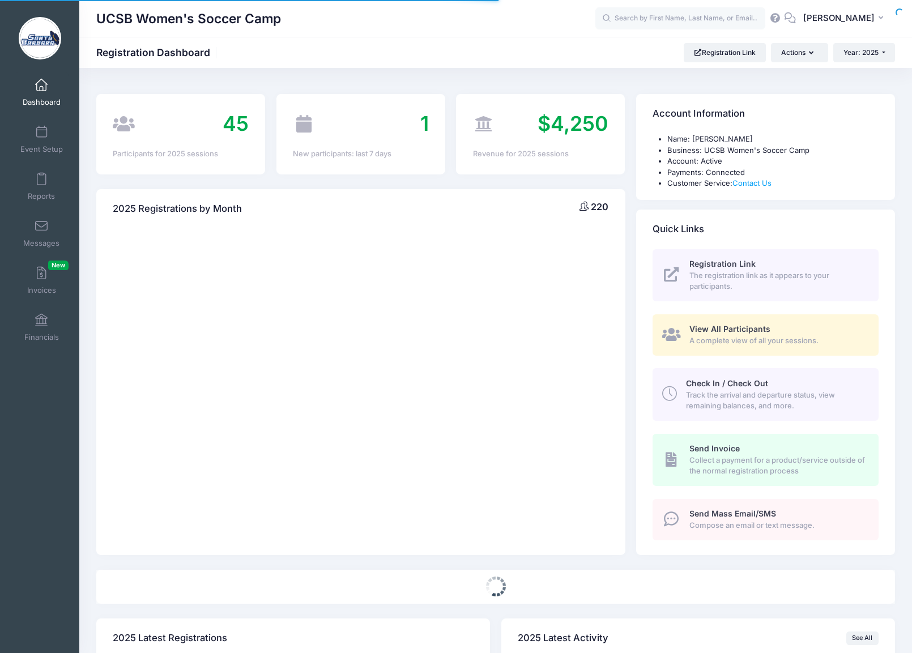
select select
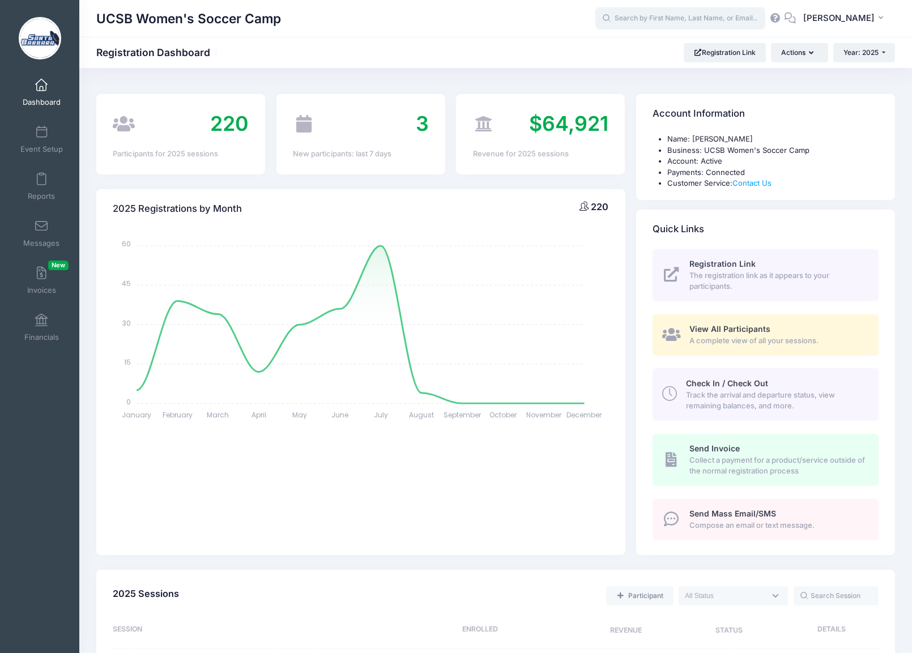
click at [703, 19] on input "text" at bounding box center [680, 18] width 170 height 23
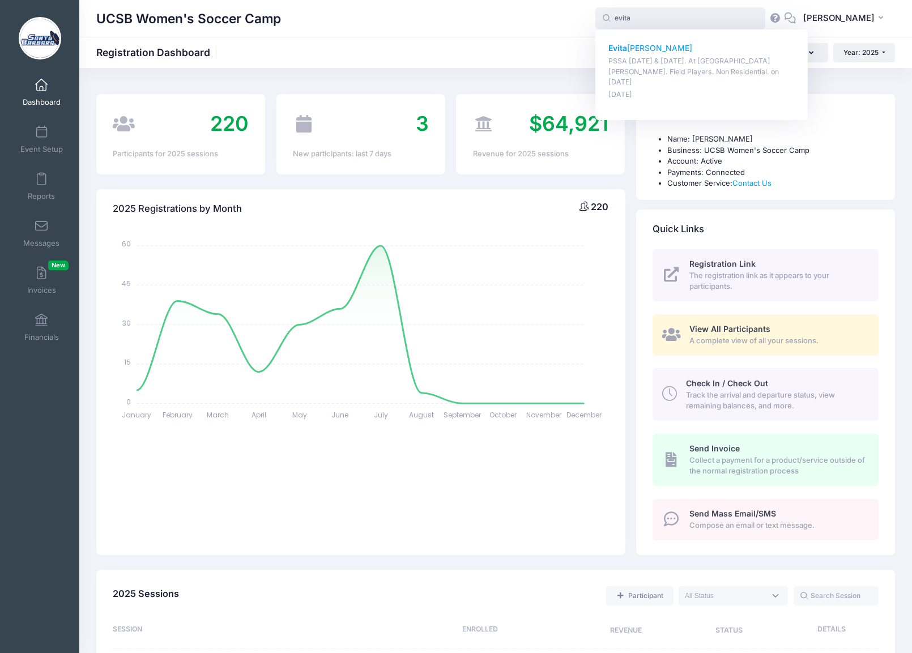
click at [661, 49] on p "Evita Geisler" at bounding box center [701, 48] width 187 height 12
type input "Evita Geisler (PSSA August 16 &amp; 17. At UC Santa Barbara. Field Players. Non…"
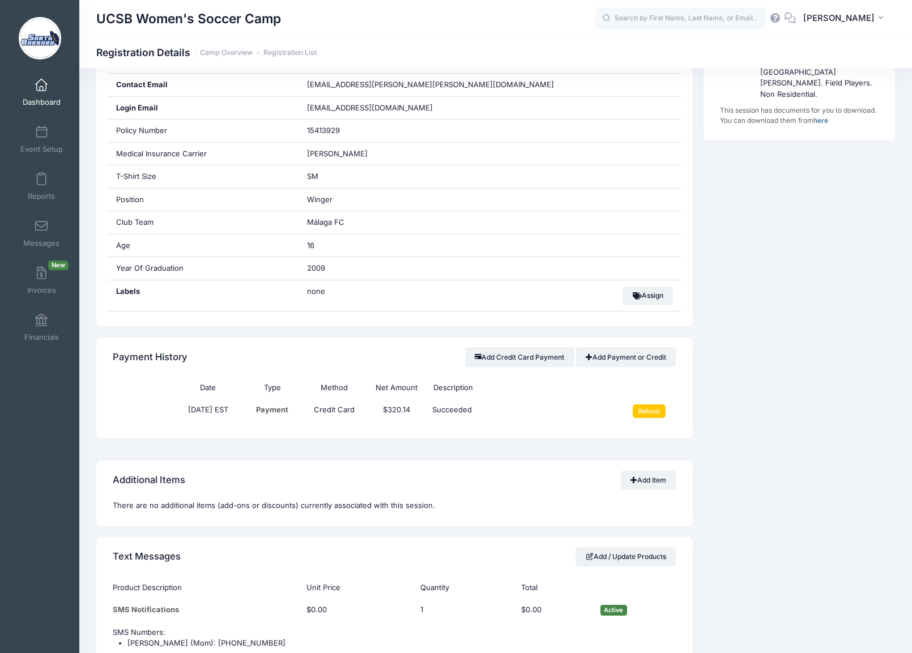
scroll to position [284, 0]
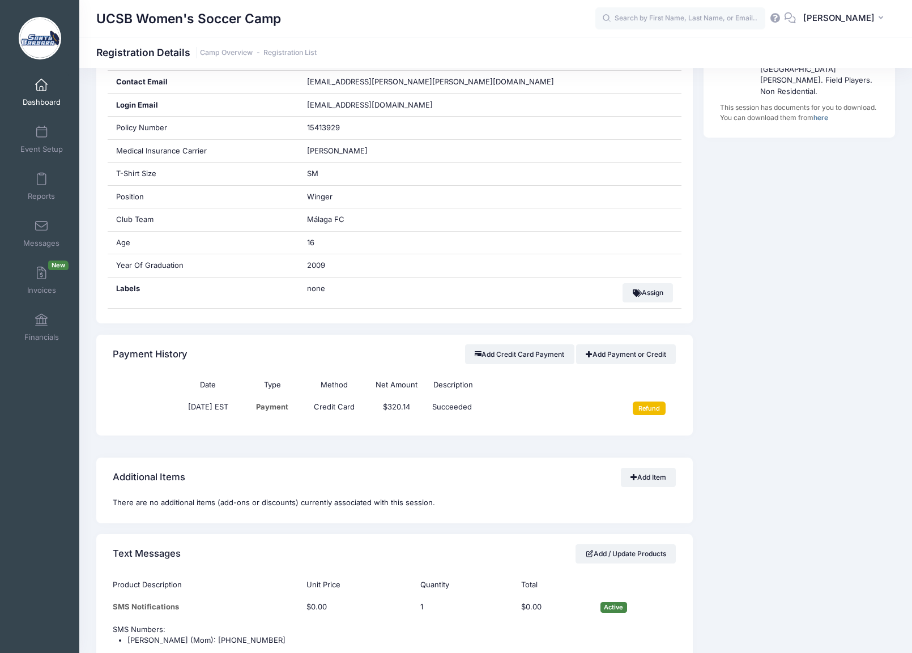
click at [649, 410] on input "Refund" at bounding box center [649, 409] width 33 height 14
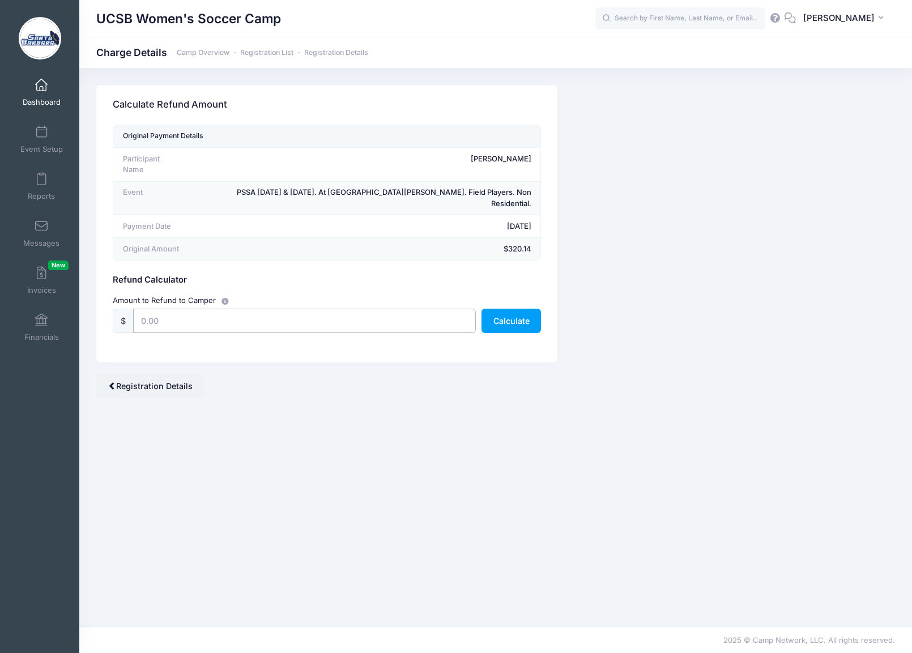
click at [157, 309] on input "text" at bounding box center [304, 321] width 343 height 24
type input "250.00"
click at [510, 309] on button "Calculate" at bounding box center [510, 321] width 59 height 24
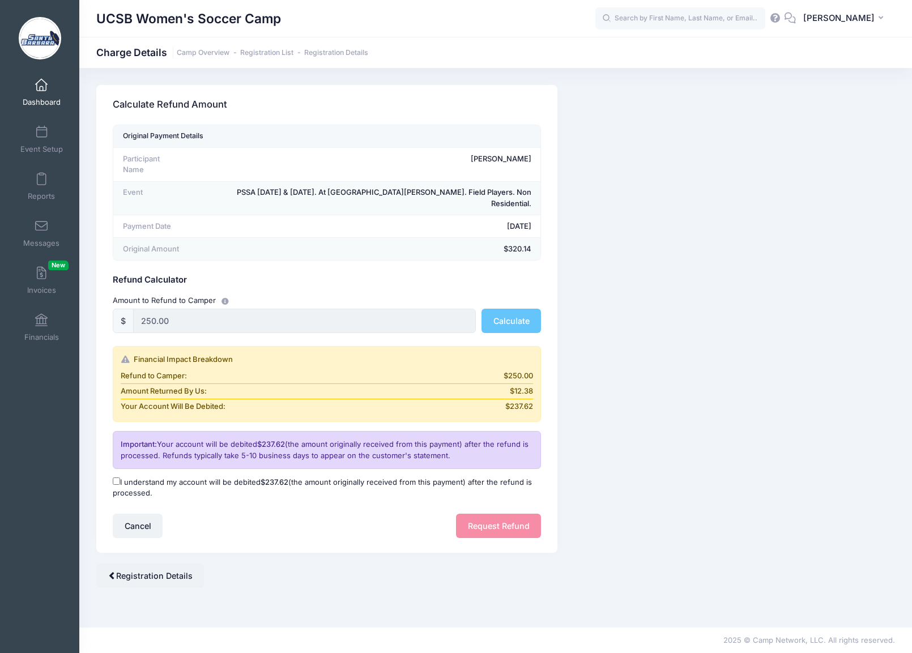
click at [117, 477] on input "I understand my account will be debited $237.62 (the amount originally received…" at bounding box center [116, 480] width 7 height 7
checkbox input "true"
click at [475, 514] on button "Request Refund" at bounding box center [498, 526] width 85 height 24
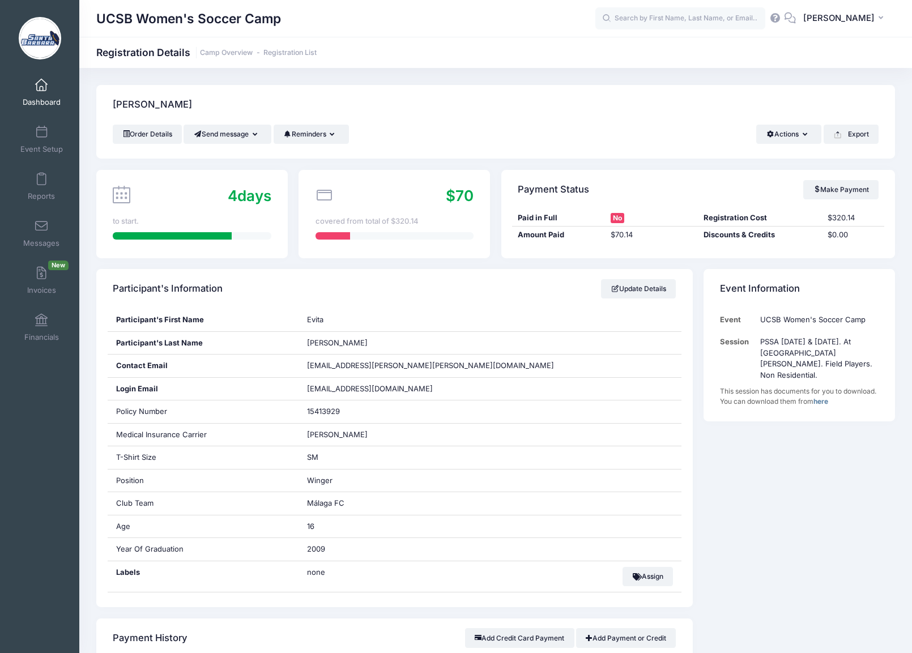
click at [91, 97] on div "[PERSON_NAME] Order Details Send message Send Email Send SMS Reminders Send Pay…" at bounding box center [496, 122] width 810 height 74
click at [41, 88] on span at bounding box center [41, 85] width 0 height 12
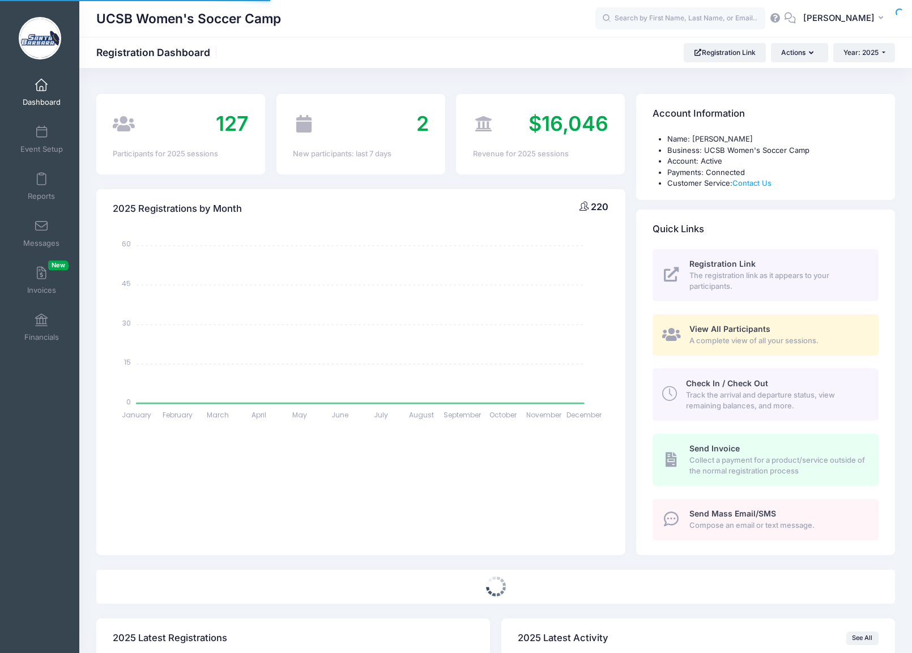
select select
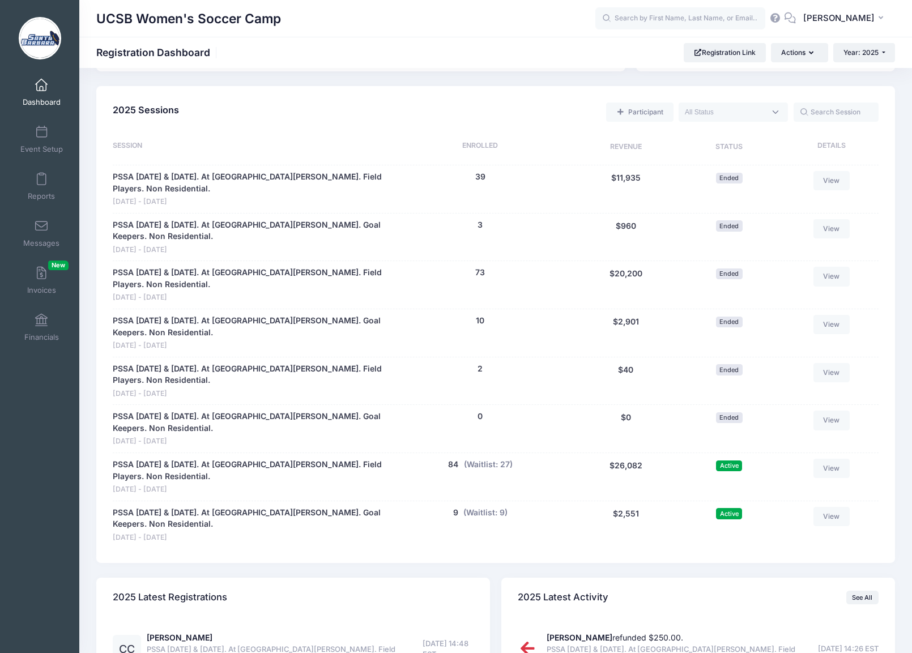
scroll to position [537, 0]
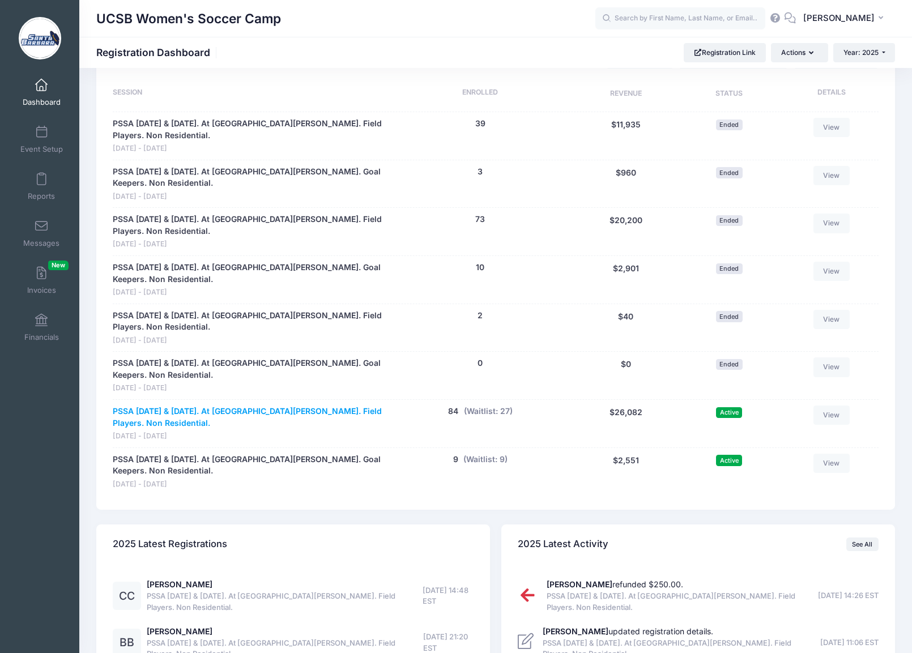
click at [189, 406] on link "PSSA [DATE] & [DATE]. At [GEOGRAPHIC_DATA][PERSON_NAME]. Field Players. Non Res…" at bounding box center [248, 418] width 270 height 24
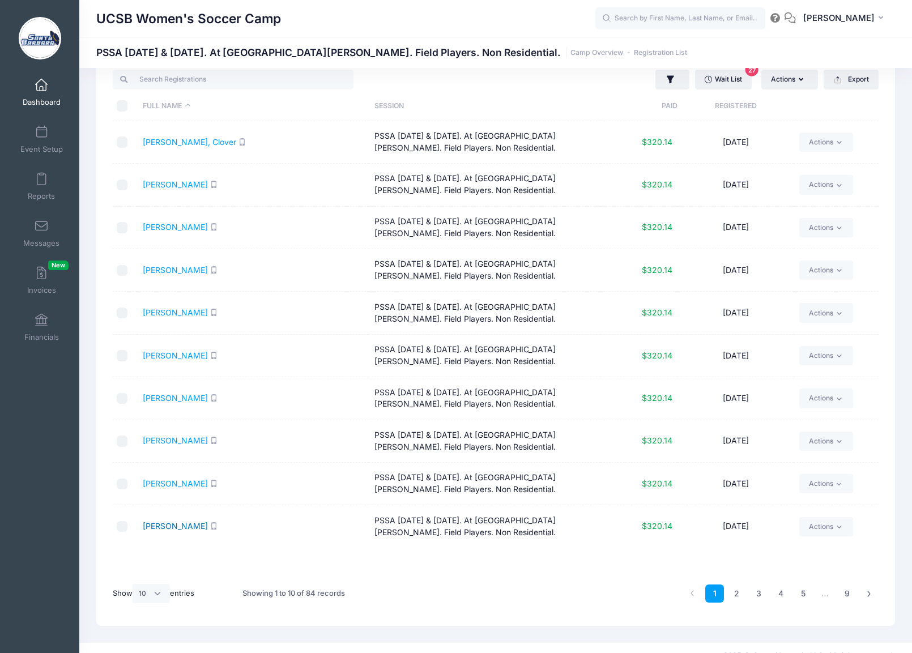
scroll to position [39, 0]
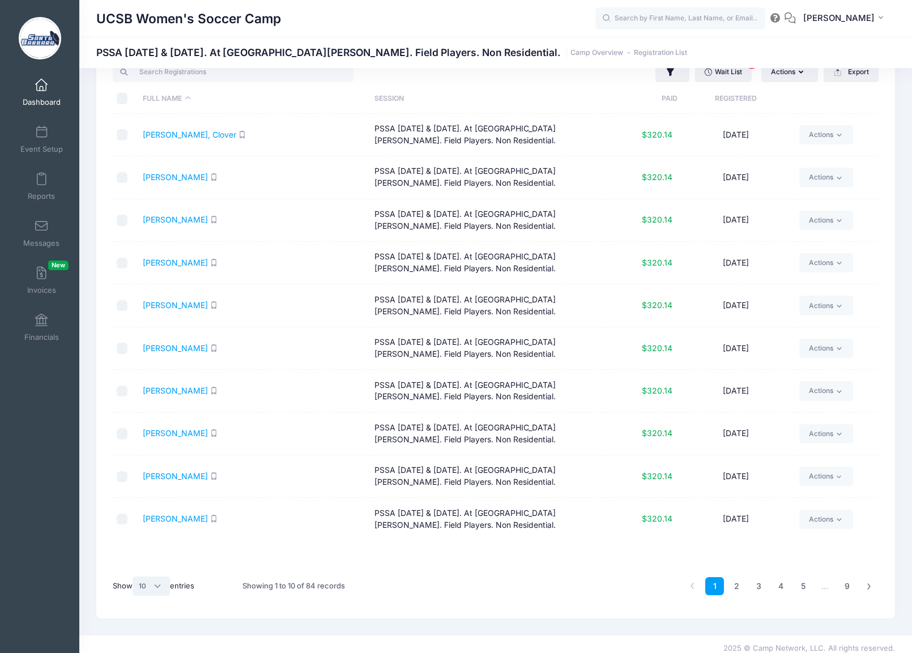
click at [159, 585] on select "All 10 25 50" at bounding box center [151, 586] width 37 height 19
select select "-1"
click at [134, 577] on select "All 10 25 50" at bounding box center [151, 586] width 37 height 19
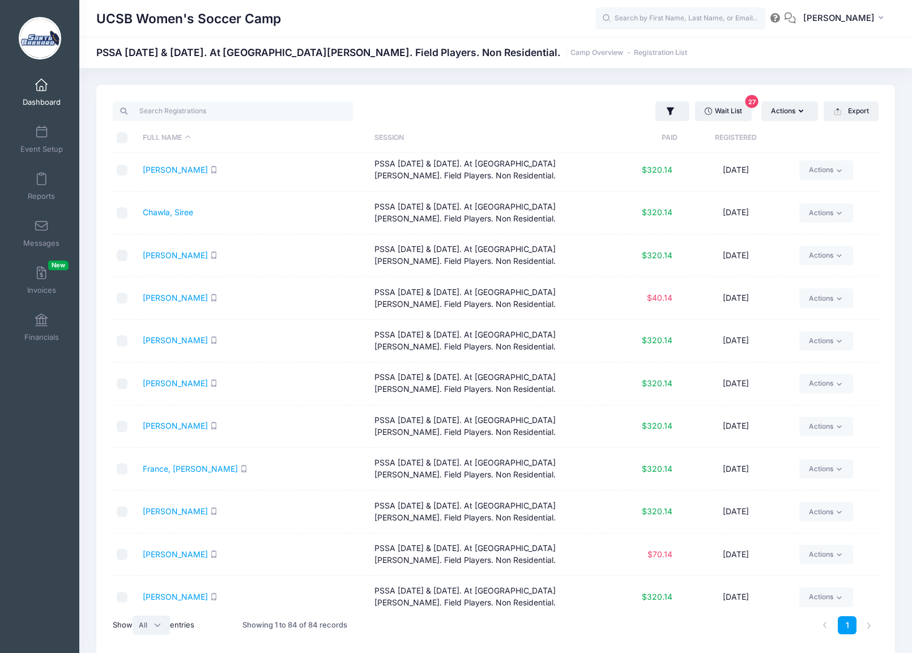
scroll to position [626, 0]
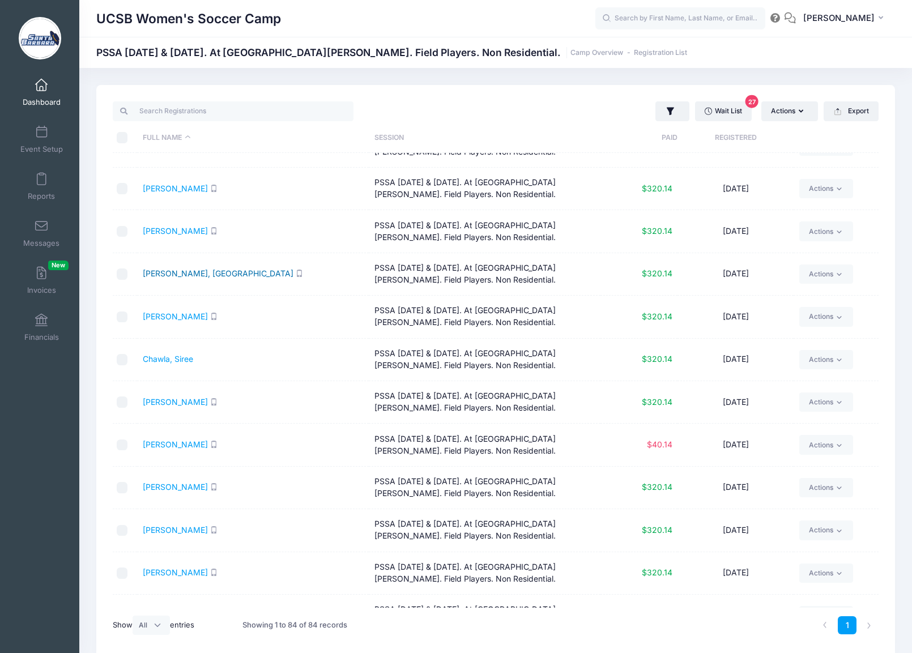
click at [182, 274] on link "[PERSON_NAME], [GEOGRAPHIC_DATA]" at bounding box center [218, 273] width 151 height 10
click at [41, 88] on span at bounding box center [41, 85] width 0 height 12
click at [41, 87] on span at bounding box center [41, 85] width 0 height 12
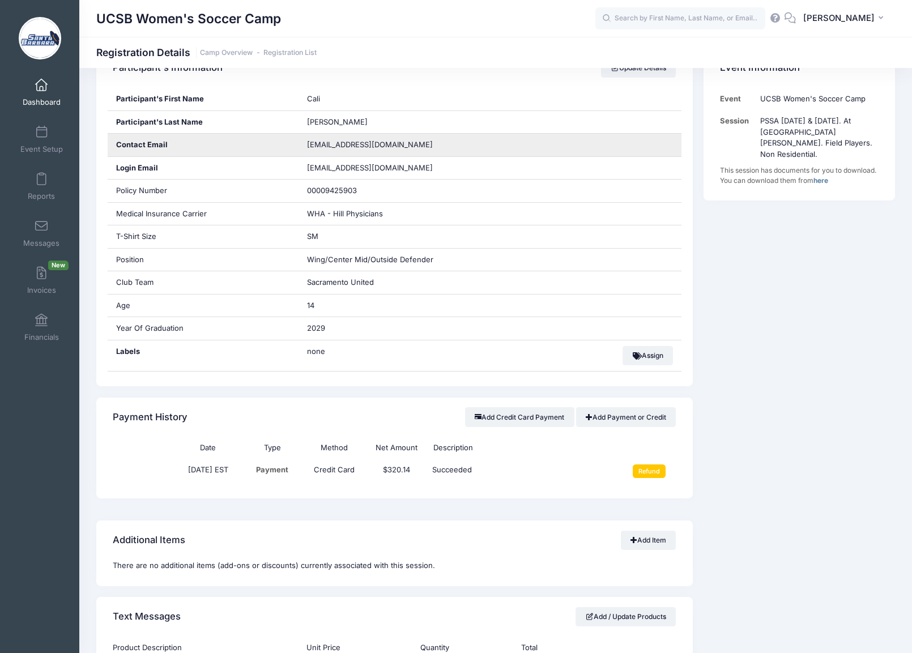
scroll to position [224, 0]
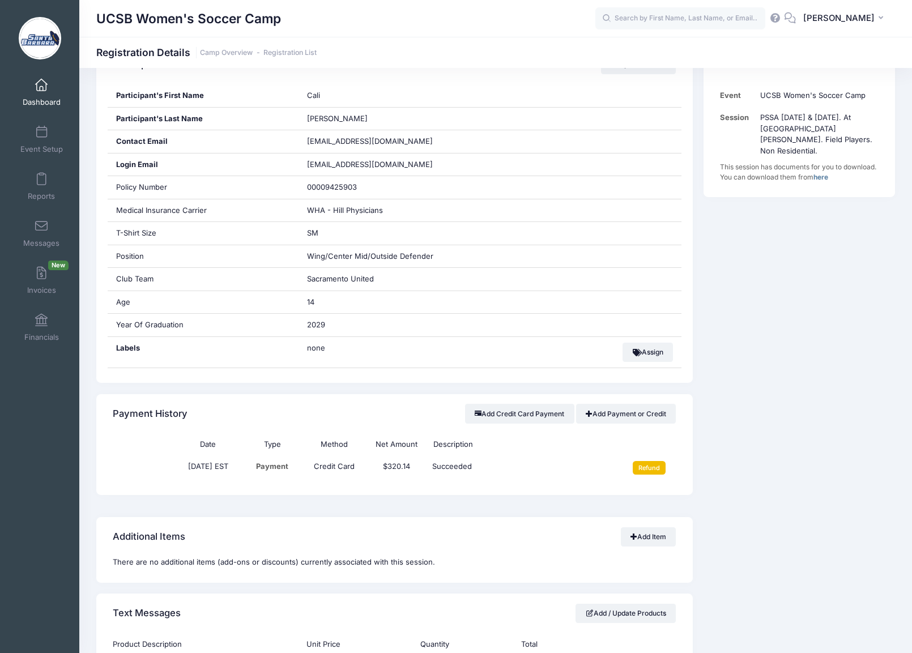
click at [650, 468] on input "Refund" at bounding box center [649, 468] width 33 height 14
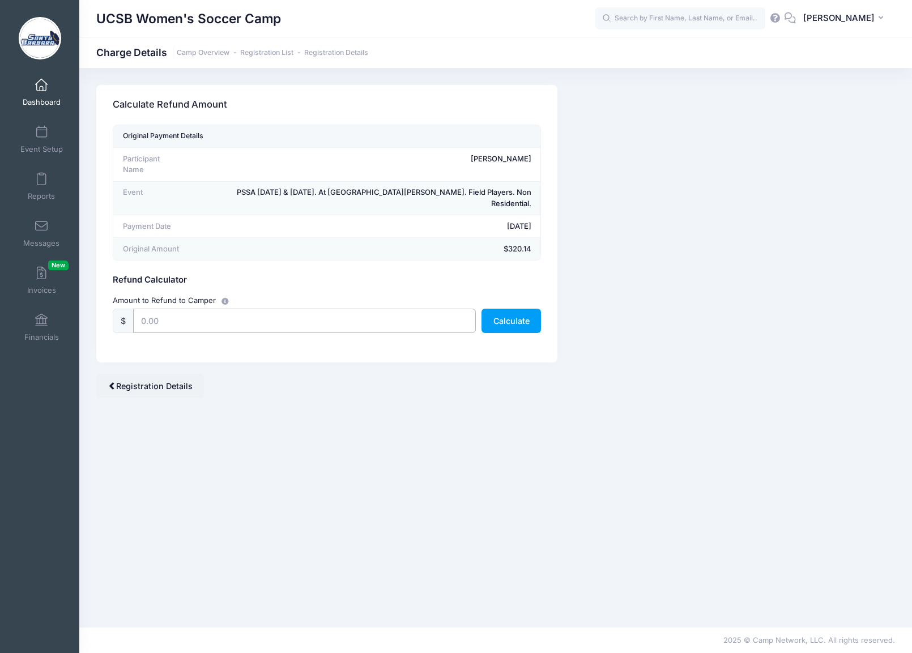
click at [198, 309] on input "text" at bounding box center [304, 321] width 343 height 24
type input "250.00"
click at [506, 309] on button "Calculate" at bounding box center [510, 321] width 59 height 24
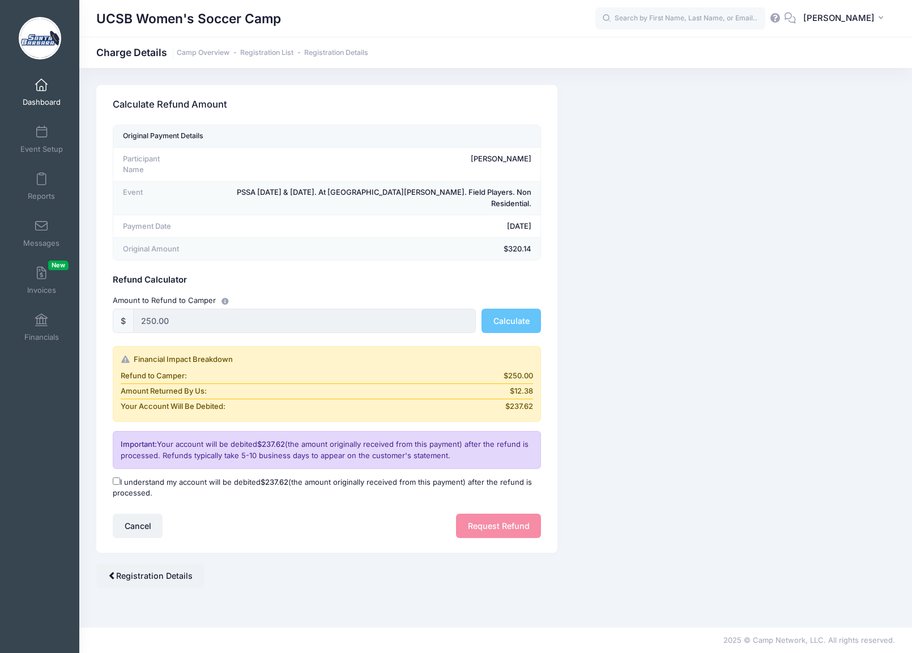
click at [117, 477] on input "I understand my account will be debited $237.62 (the amount originally received…" at bounding box center [116, 480] width 7 height 7
checkbox input "true"
click at [494, 514] on button "Request Refund" at bounding box center [498, 526] width 85 height 24
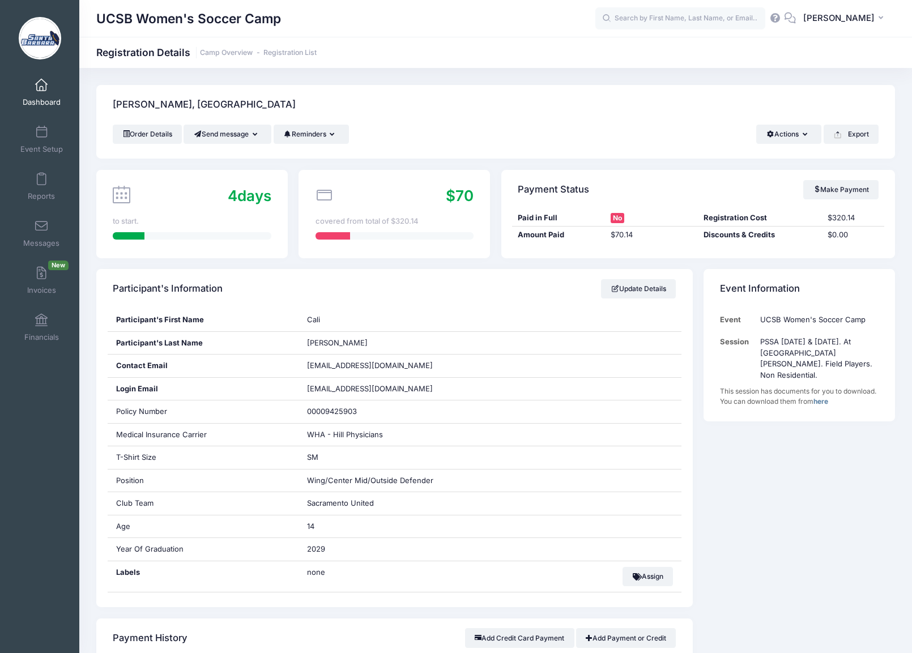
click at [41, 88] on span at bounding box center [41, 85] width 0 height 12
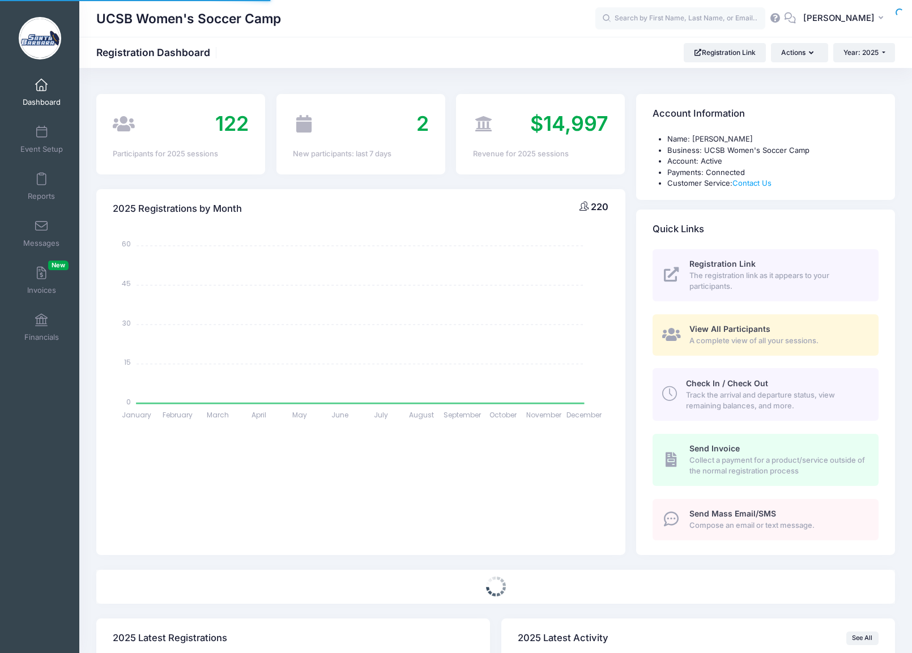
select select
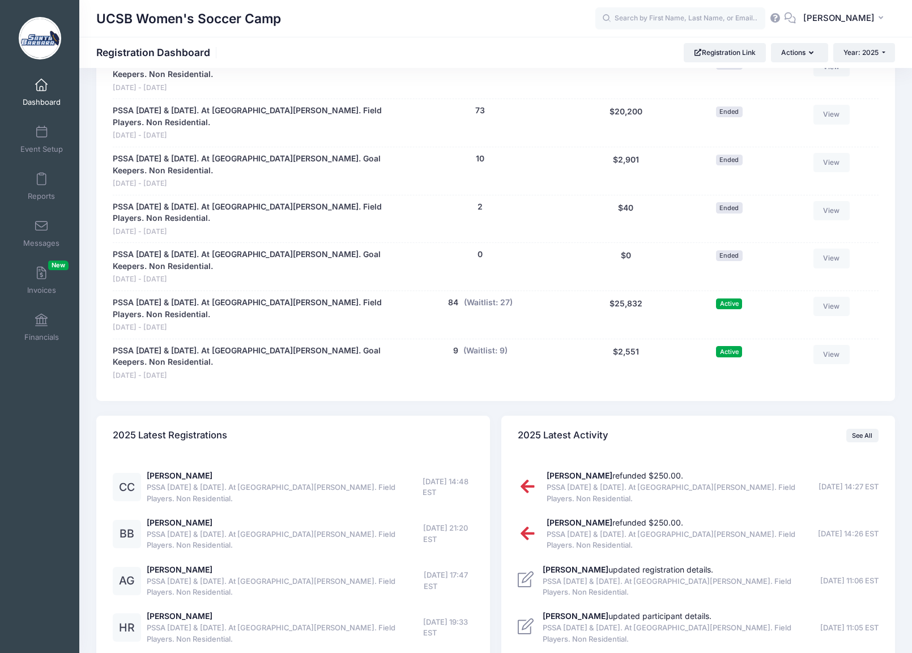
scroll to position [745, 0]
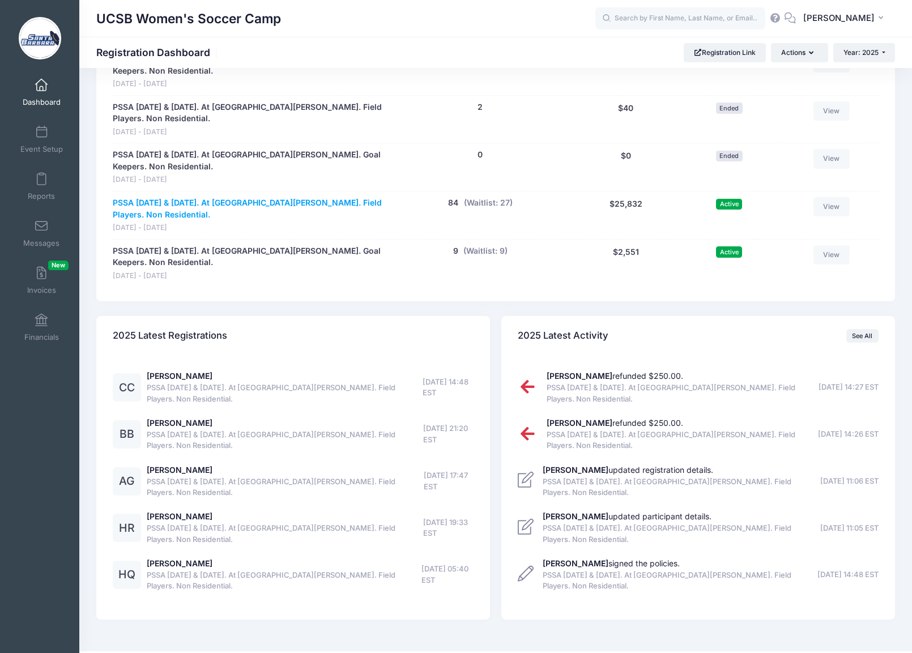
click at [213, 197] on link "PSSA [DATE] & [DATE]. At [GEOGRAPHIC_DATA][PERSON_NAME]. Field Players. Non Res…" at bounding box center [248, 209] width 270 height 24
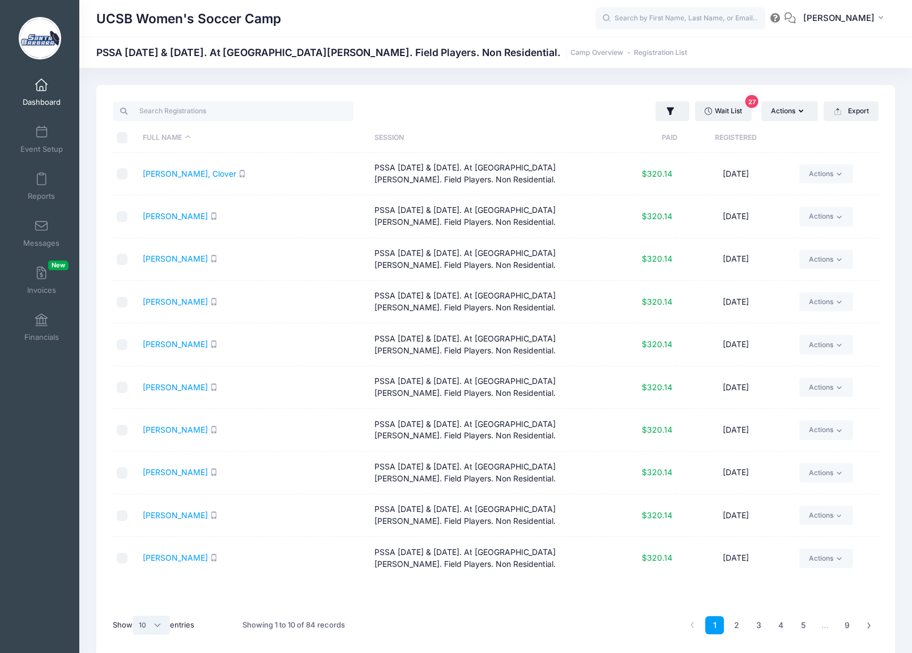
click at [160, 625] on select "All 10 25 50" at bounding box center [151, 625] width 37 height 19
select select "-1"
click at [134, 616] on select "All 10 25 50" at bounding box center [151, 625] width 37 height 19
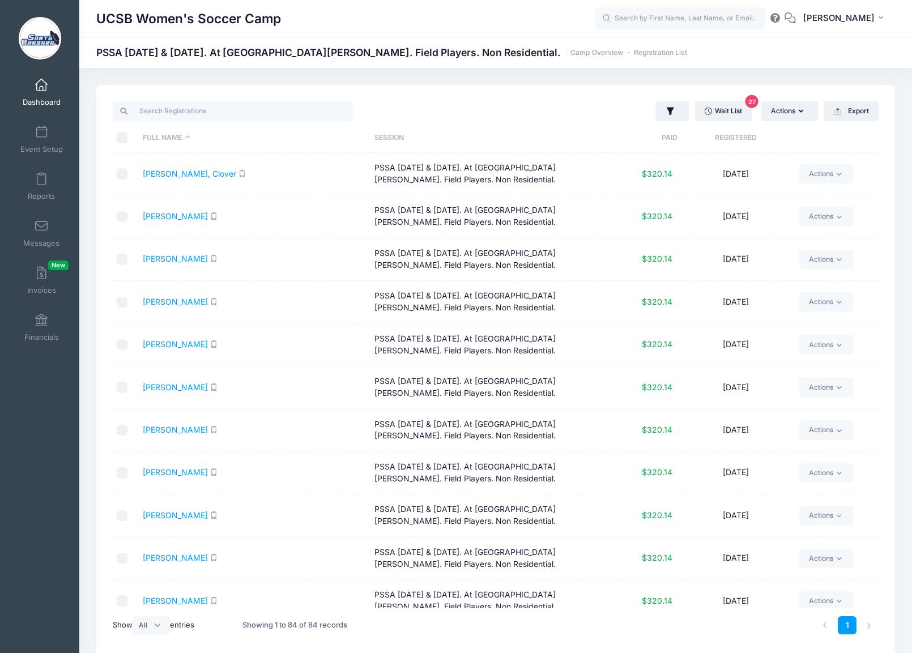
click at [41, 88] on span at bounding box center [41, 85] width 0 height 12
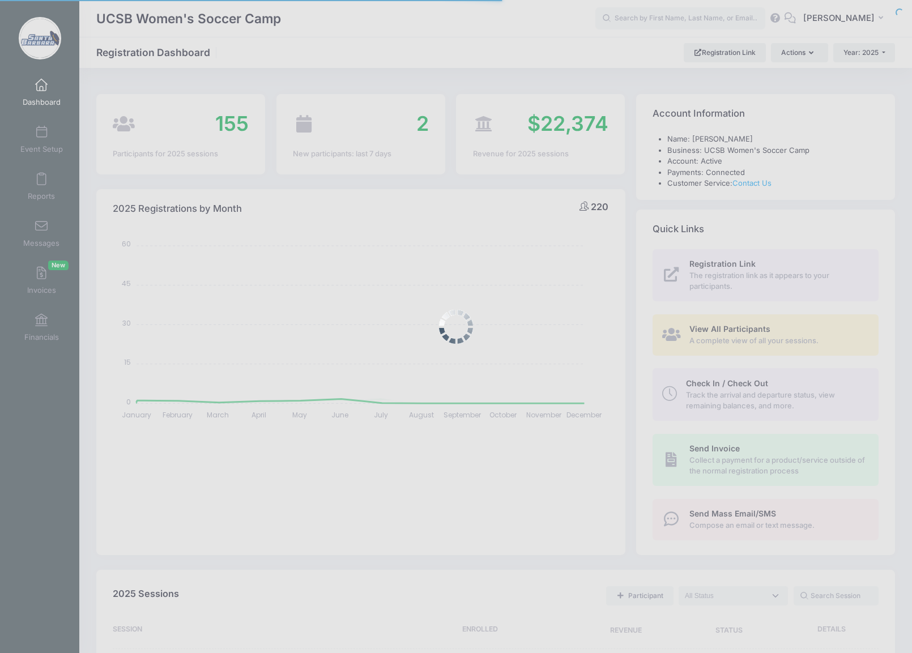
select select
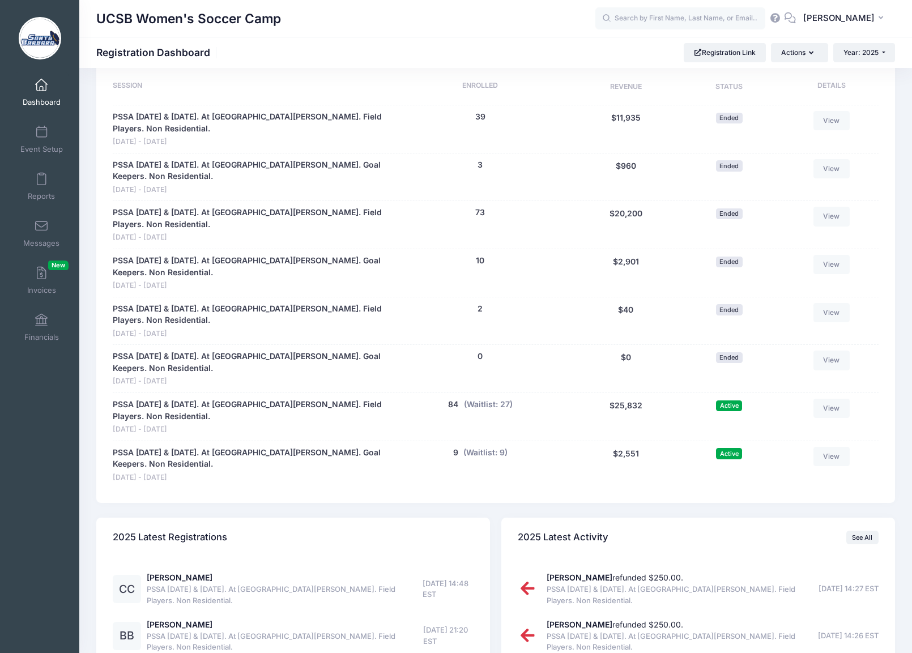
scroll to position [547, 0]
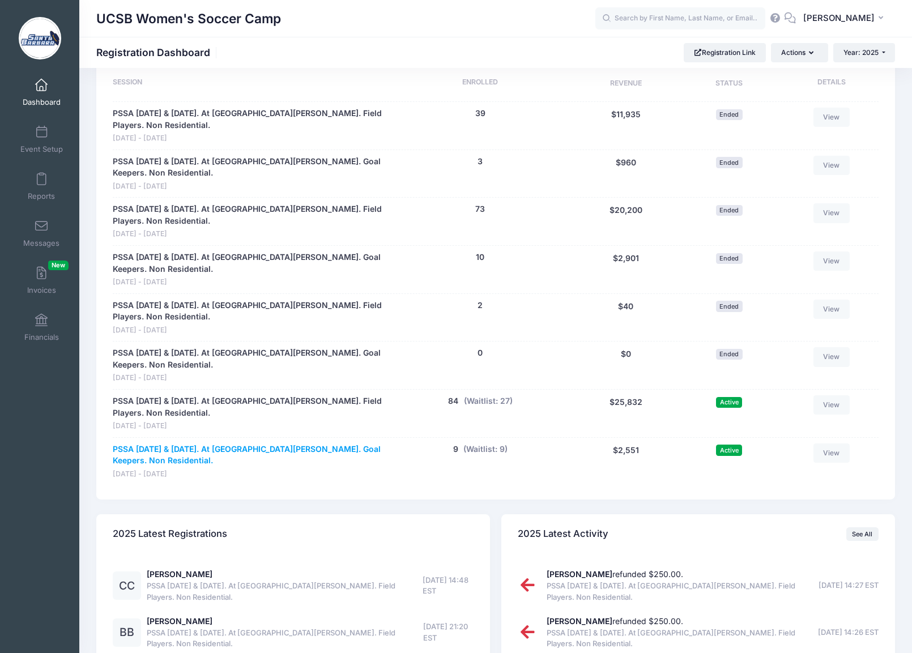
click at [230, 443] on link "PSSA [DATE] & [DATE]. At [GEOGRAPHIC_DATA][PERSON_NAME]. Goal Keepers. Non Resi…" at bounding box center [248, 455] width 270 height 24
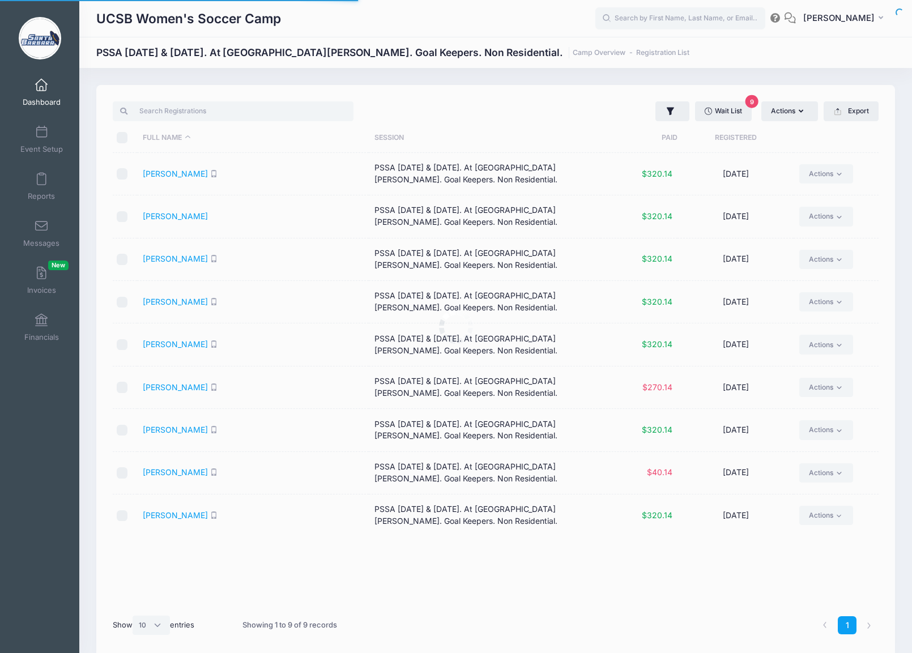
select select "10"
click at [41, 88] on span at bounding box center [41, 85] width 0 height 12
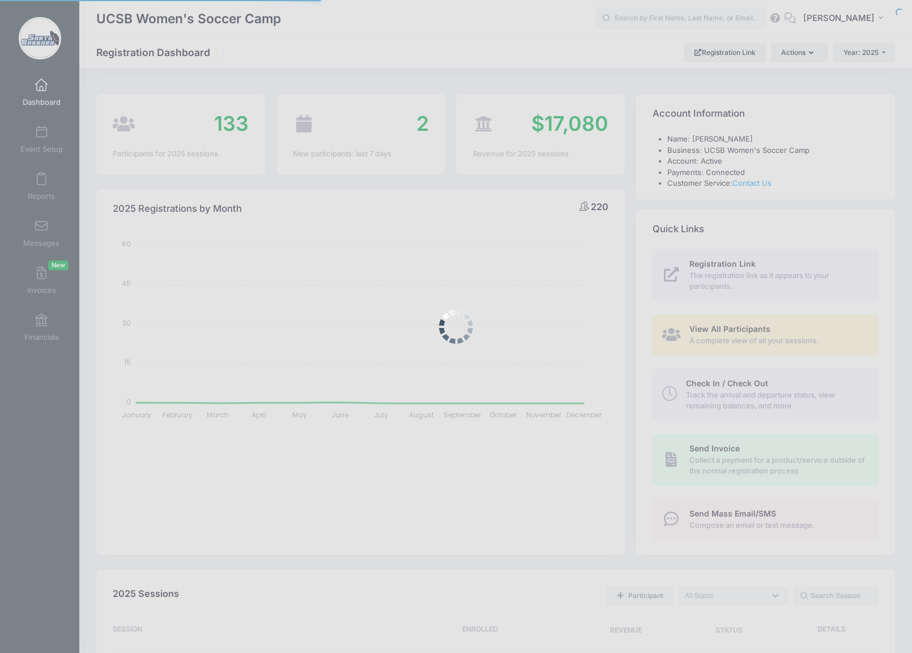
select select
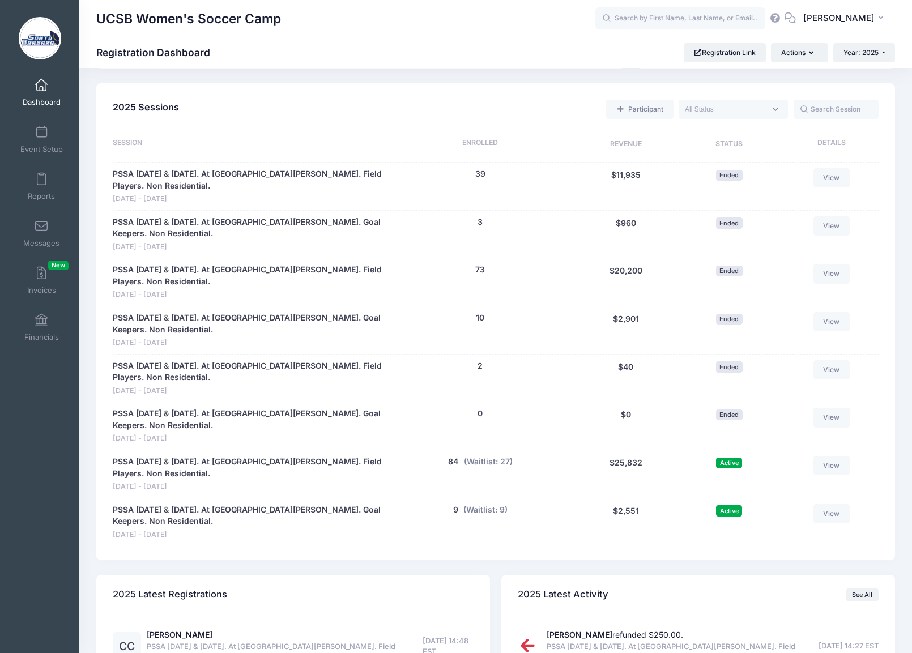
scroll to position [496, 0]
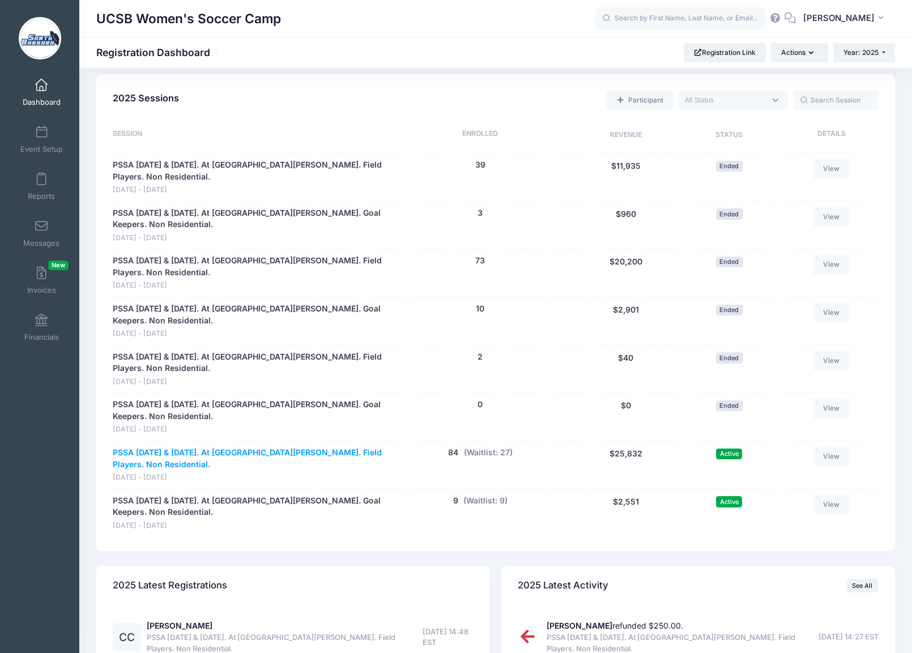
click at [244, 447] on link "PSSA [DATE] & [DATE]. At [GEOGRAPHIC_DATA][PERSON_NAME]. Field Players. Non Res…" at bounding box center [248, 459] width 270 height 24
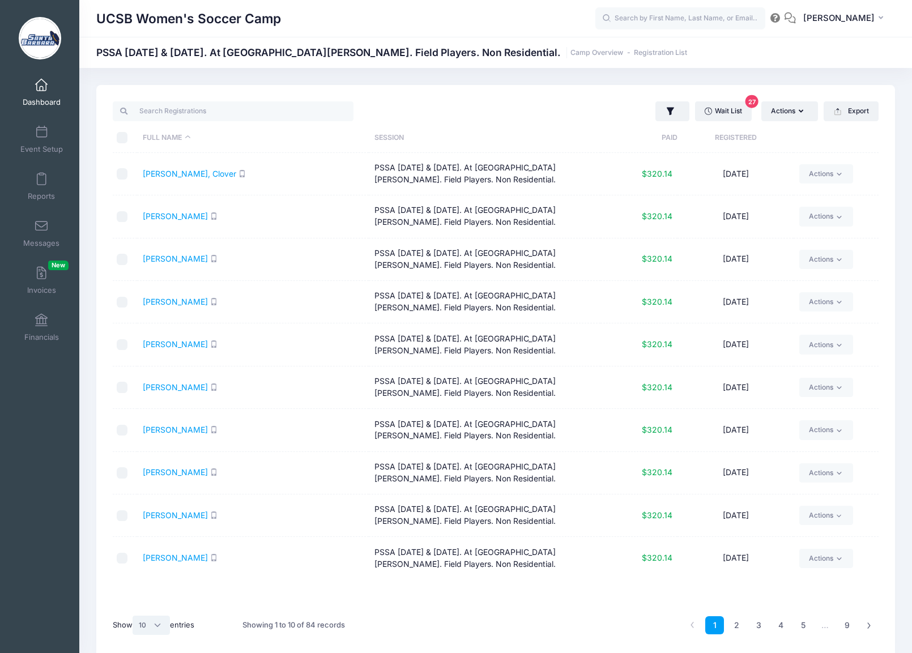
click at [160, 625] on select "All 10 25 50" at bounding box center [151, 625] width 37 height 19
select select "-1"
click at [134, 616] on select "All 10 25 50" at bounding box center [151, 625] width 37 height 19
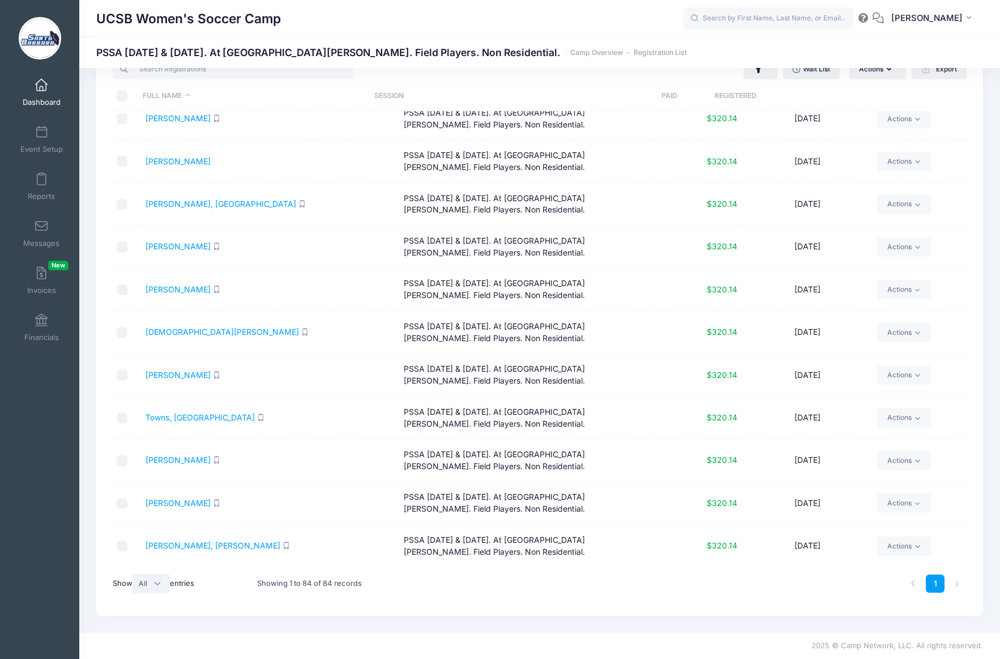
scroll to position [3133, 0]
click at [41, 88] on span at bounding box center [41, 85] width 0 height 12
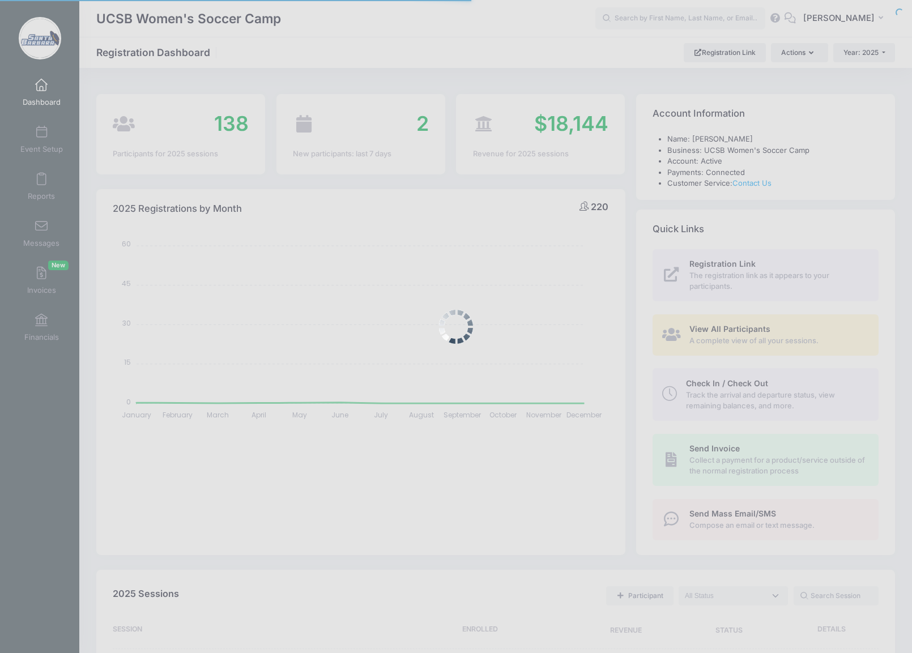
select select
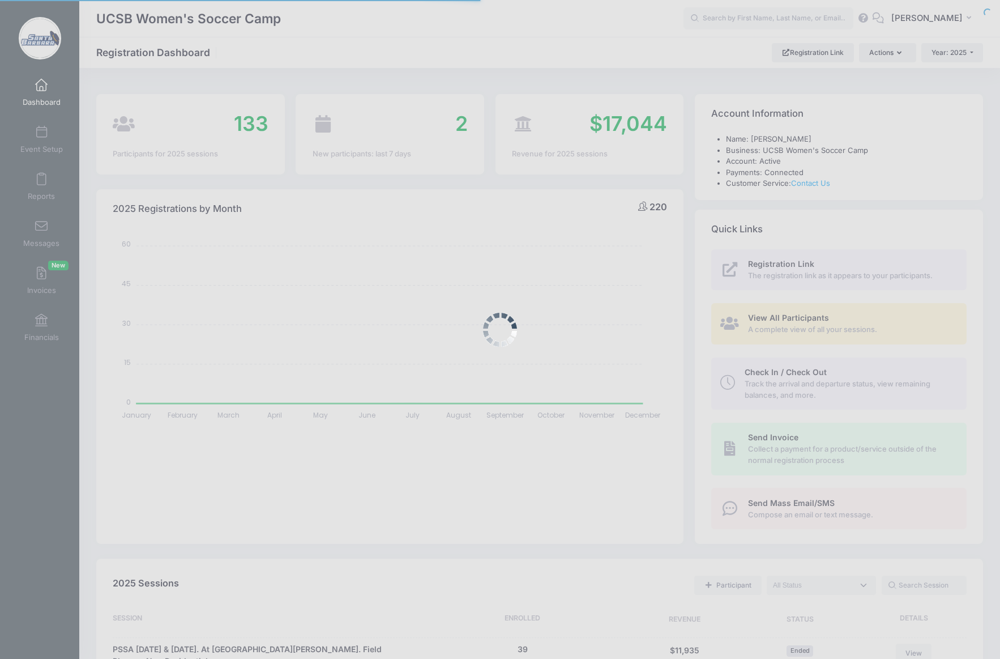
select select
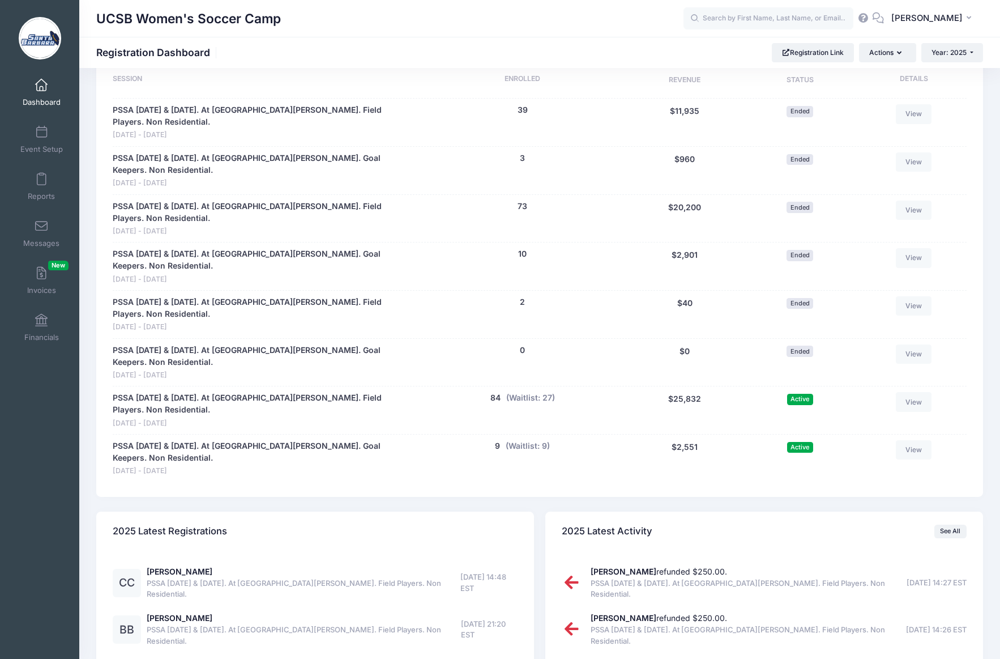
scroll to position [629, 0]
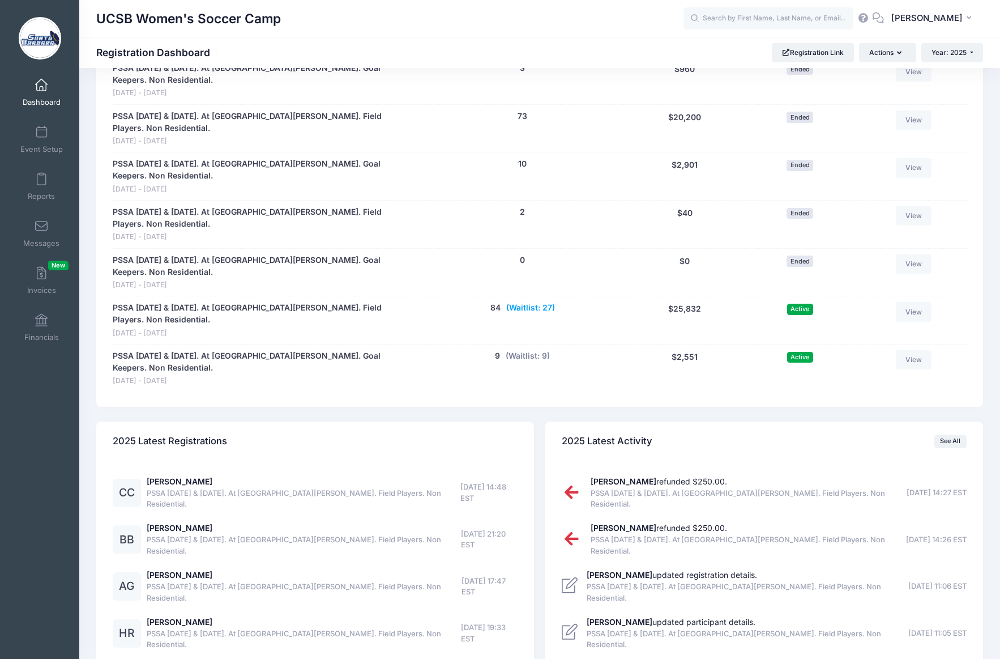
click at [534, 302] on button "(Waitlist: 27)" at bounding box center [530, 308] width 49 height 12
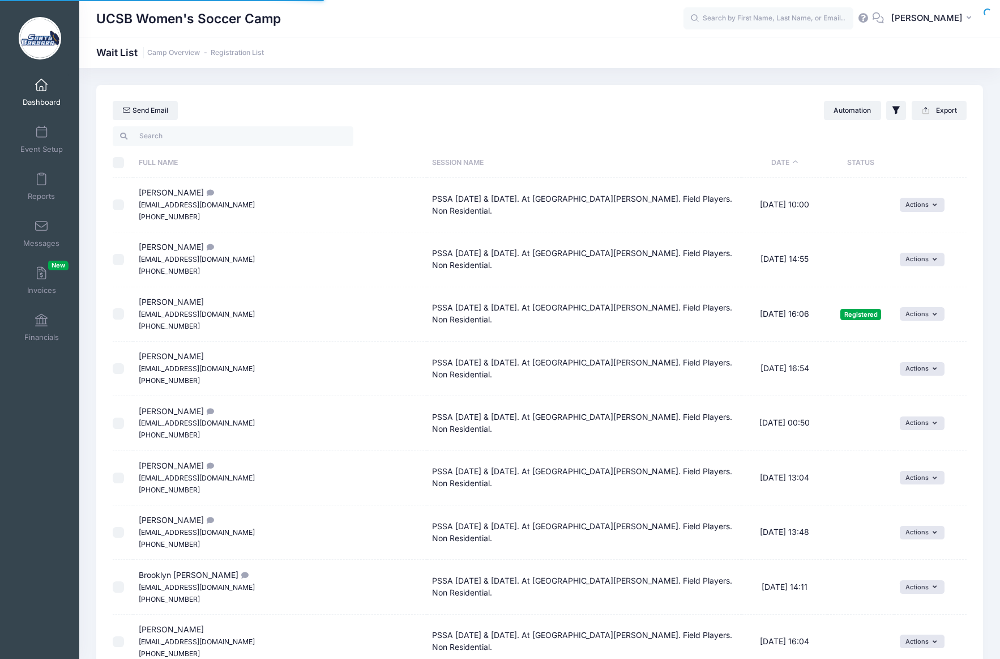
select select "50"
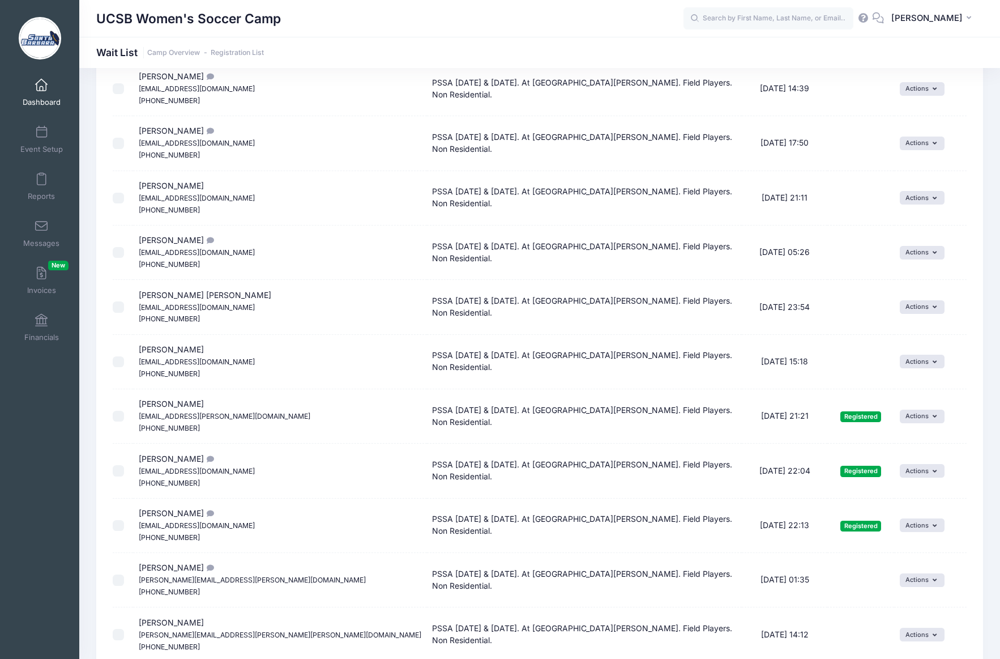
scroll to position [884, 0]
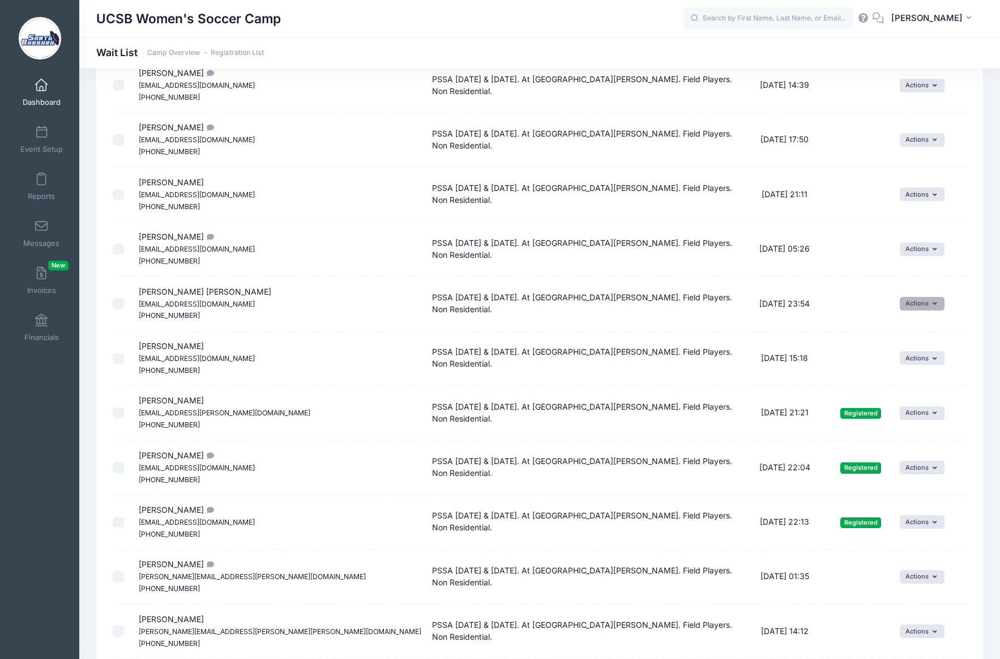
click at [912, 304] on button "Actions" at bounding box center [922, 304] width 45 height 14
click at [897, 329] on link "Invite" at bounding box center [904, 329] width 49 height 22
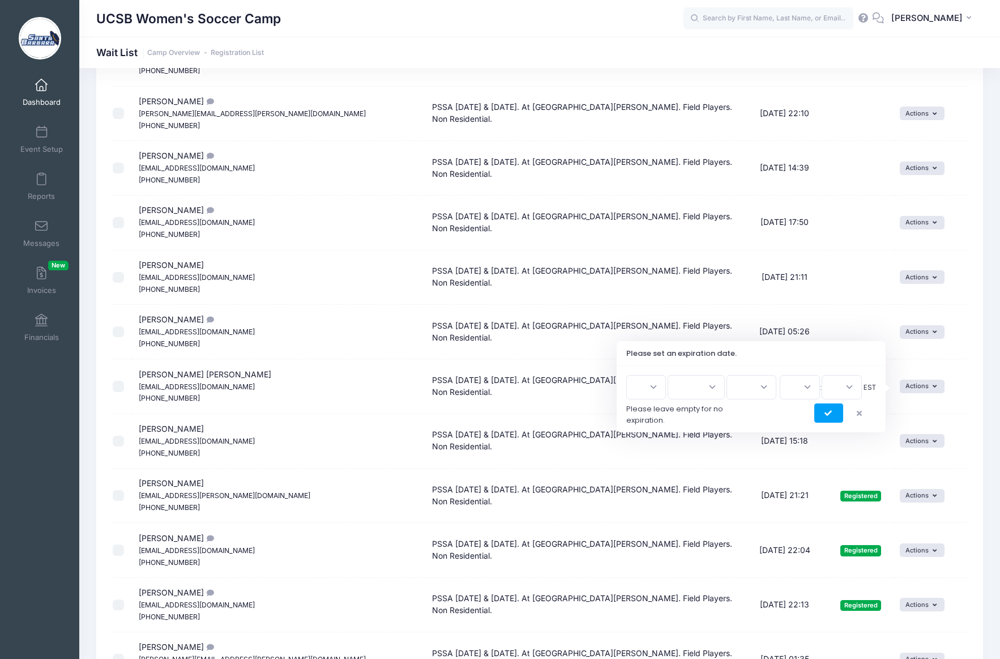
click at [660, 387] on select "1 2 3 4 5 6 7 8 9 10 11 12 13 14 15 16 17 18 19 20 21 22 23 24 25 26 27 28 29 3…" at bounding box center [646, 387] width 40 height 24
select select "15"
click at [631, 375] on select "1 2 3 4 5 6 7 8 9 10 11 12 13 14 15 16 17 18 19 20 21 22 23 24 25 26 27 28 29 3…" at bounding box center [646, 387] width 40 height 24
click at [708, 387] on select "Jan Feb Mar Apr May Jun Jul Aug Sep Oct Nov Dec" at bounding box center [696, 387] width 57 height 24
select select "7"
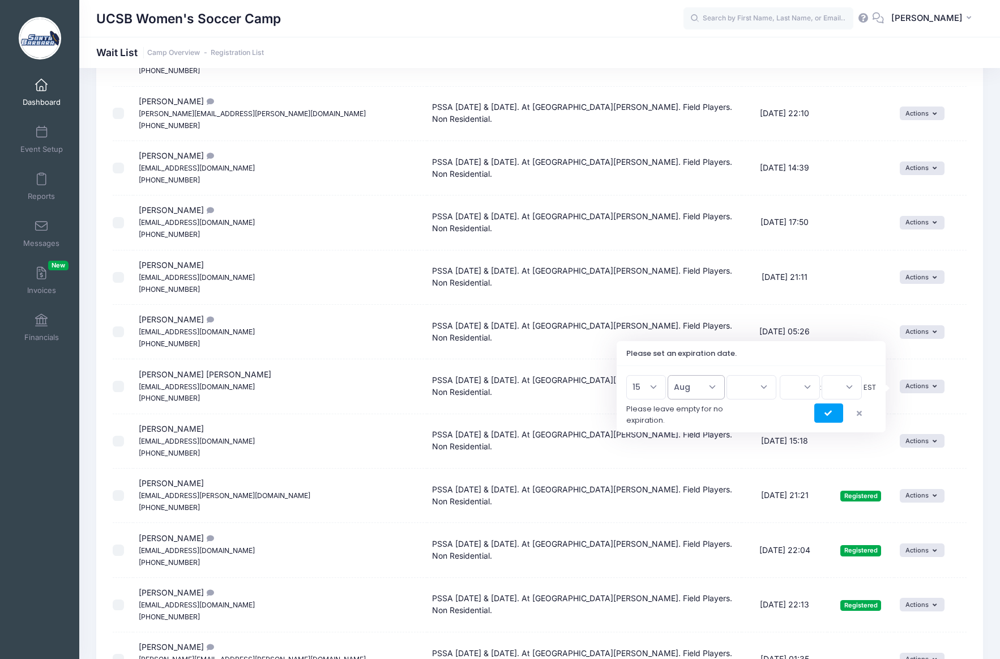
click at [673, 375] on select "Jan Feb Mar Apr May Jun Jul Aug Sep Oct Nov Dec" at bounding box center [696, 387] width 57 height 24
click at [764, 387] on select "2026 2025" at bounding box center [752, 387] width 50 height 24
select select "2025"
click at [727, 375] on select "2026 2025" at bounding box center [752, 387] width 50 height 24
click at [808, 388] on select "00 01 02 03 04 05 06 07 08 09 10 11 12 13 14 15 16 17 18 19 20 21 22 23" at bounding box center [800, 387] width 40 height 24
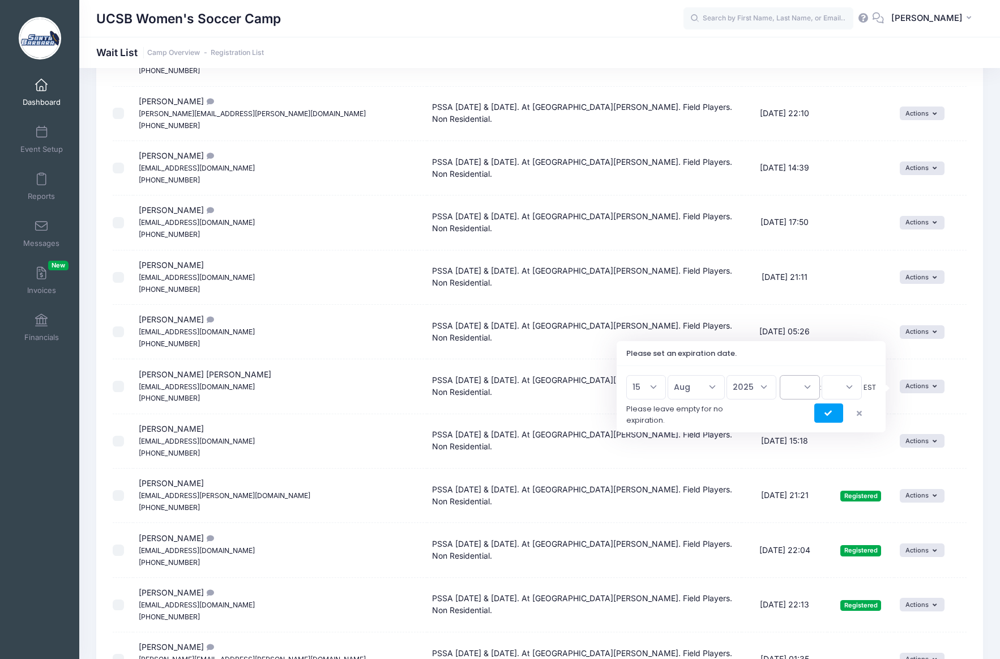
select select "20"
click at [780, 375] on select "00 01 02 03 04 05 06 07 08 09 10 11 12 13 14 15 16 17 18 19 20 21 22 23" at bounding box center [800, 387] width 40 height 24
click at [850, 385] on select "00 15 30 45" at bounding box center [842, 387] width 40 height 24
select select "0"
click at [822, 375] on select "00 15 30 45" at bounding box center [842, 387] width 40 height 24
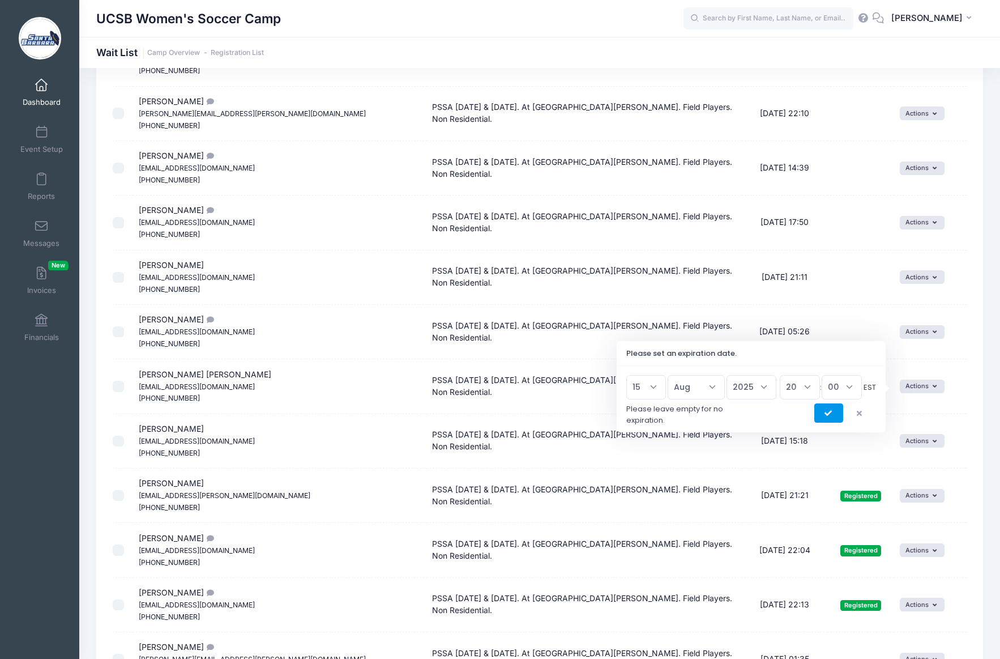
click at [828, 413] on icon "submit" at bounding box center [829, 413] width 9 height 0
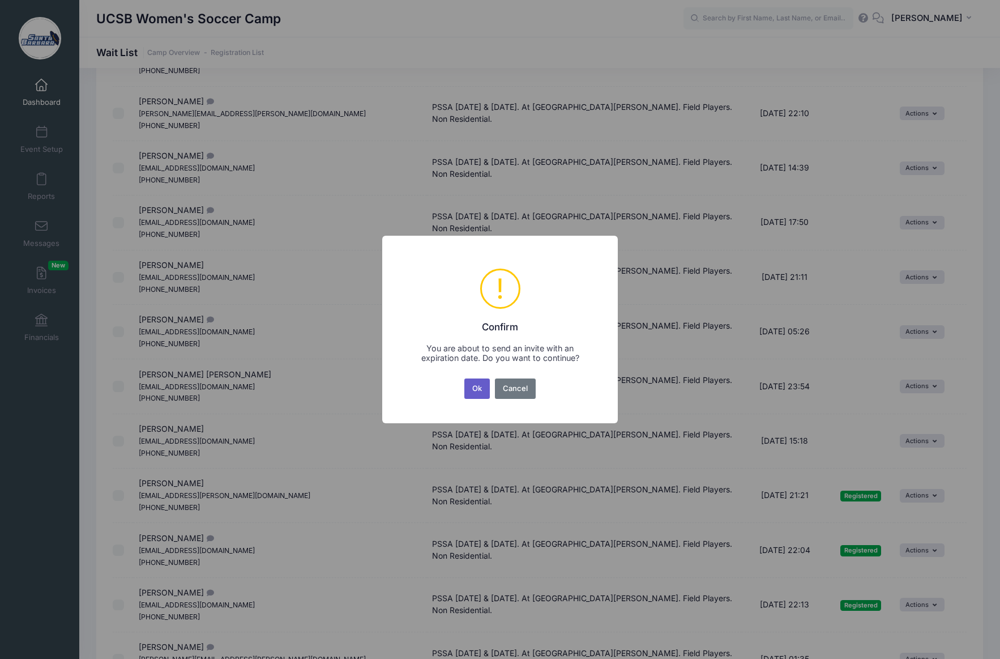
click at [481, 392] on button "Ok" at bounding box center [477, 388] width 26 height 20
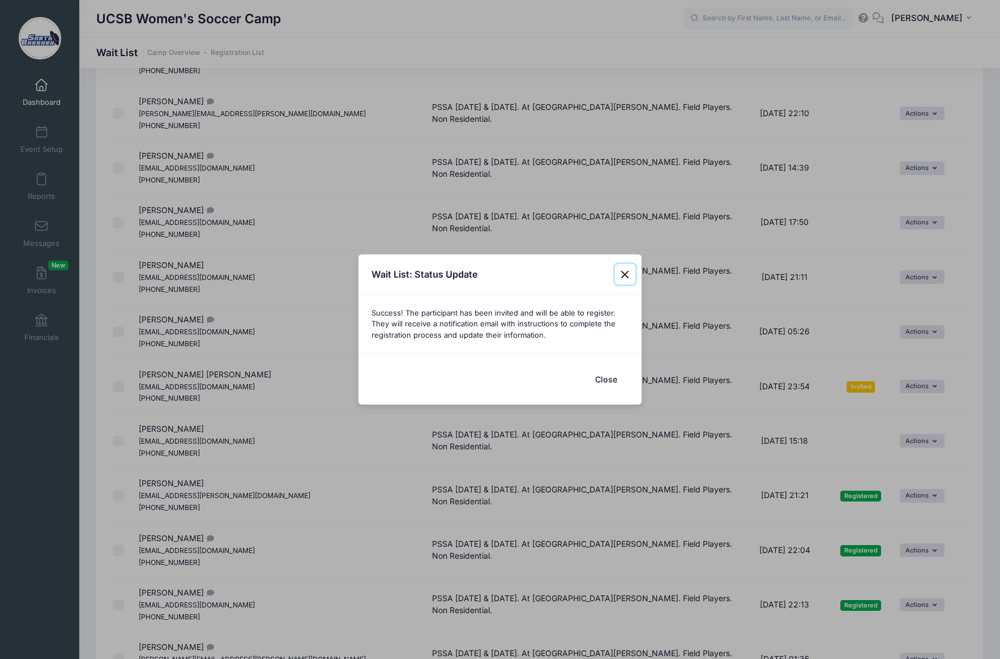
click at [626, 276] on button "Close" at bounding box center [625, 274] width 20 height 20
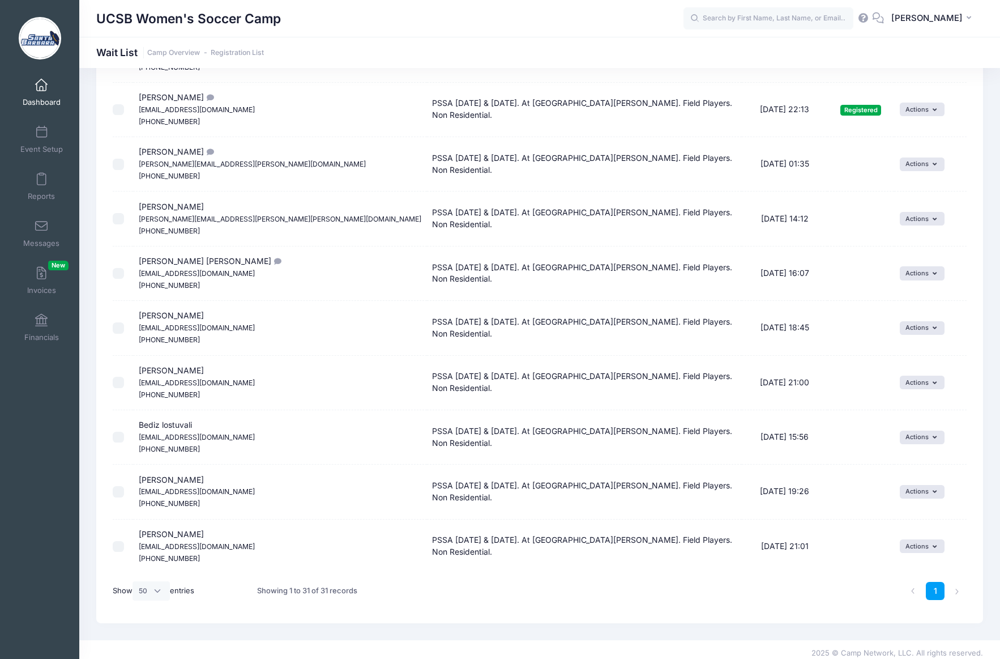
scroll to position [1303, 0]
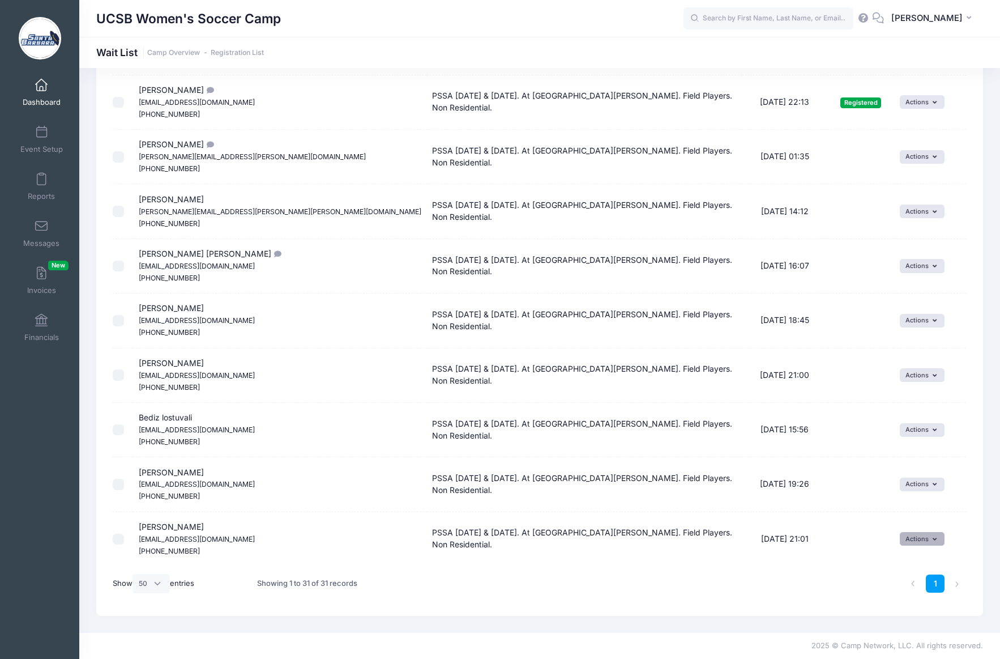
click at [933, 539] on icon "button" at bounding box center [937, 539] width 8 height 0
click at [905, 563] on link "Invite" at bounding box center [904, 564] width 49 height 22
click at [662, 540] on select "1 2 3 4 5 6 7 8 9 10 11 12 13 14 15 16 17 18 19 20 21 22 23 24 25 26 27 28 29 3…" at bounding box center [646, 539] width 40 height 24
select select "15"
click at [631, 527] on select "1 2 3 4 5 6 7 8 9 10 11 12 13 14 15 16 17 18 19 20 21 22 23 24 25 26 27 28 29 3…" at bounding box center [646, 539] width 40 height 24
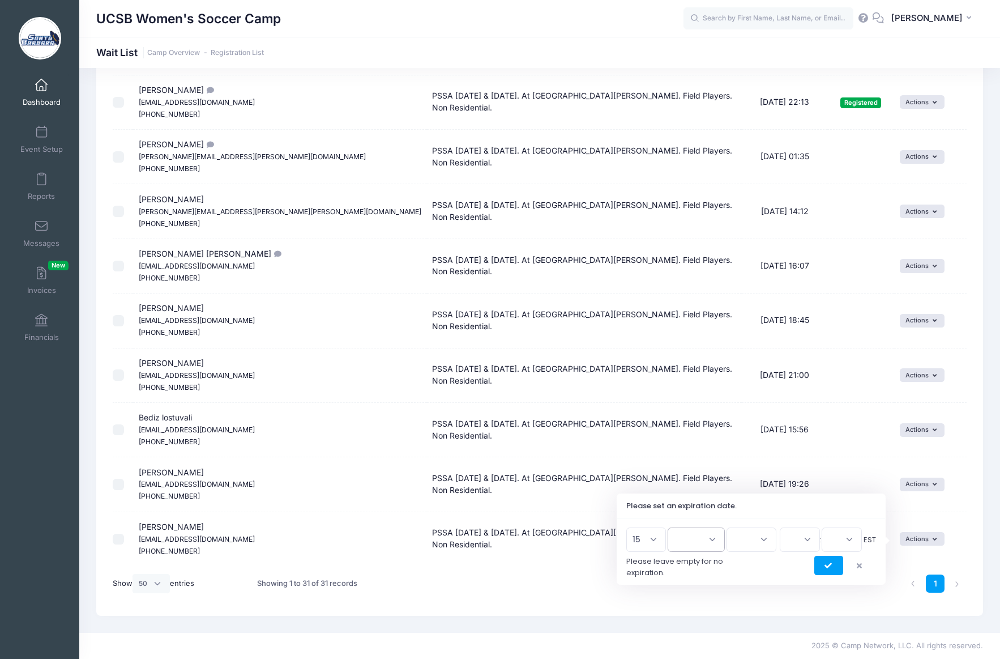
click at [711, 539] on select "Jan Feb Mar Apr May Jun Jul Aug Sep Oct Nov Dec" at bounding box center [696, 539] width 57 height 24
select select "7"
click at [673, 527] on select "Jan Feb Mar Apr May Jun Jul Aug Sep Oct Nov Dec" at bounding box center [696, 539] width 57 height 24
click at [762, 539] on select "2026 2025" at bounding box center [752, 539] width 50 height 24
select select "2025"
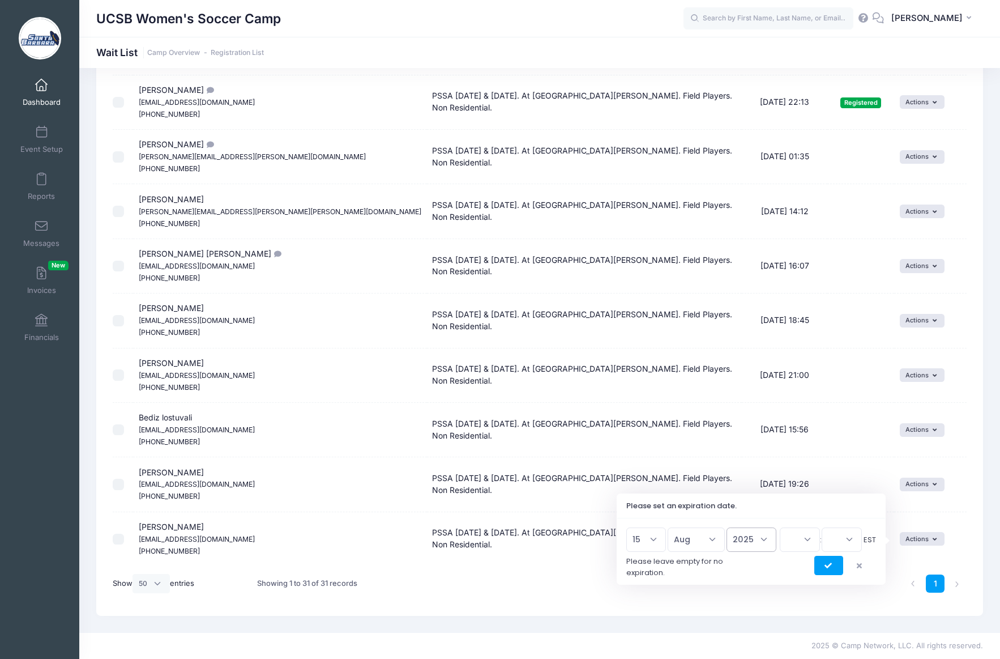
click at [727, 527] on select "2026 2025" at bounding box center [752, 539] width 50 height 24
click at [807, 540] on select "00 01 02 03 04 05 06 07 08 09 10 11 12 13 14 15 16 17 18 19 20 21 22 23" at bounding box center [800, 539] width 40 height 24
select select "20"
click at [780, 527] on select "00 01 02 03 04 05 06 07 08 09 10 11 12 13 14 15 16 17 18 19 20 21 22 23" at bounding box center [800, 539] width 40 height 24
click at [850, 539] on select "00 15 30 45" at bounding box center [842, 539] width 40 height 24
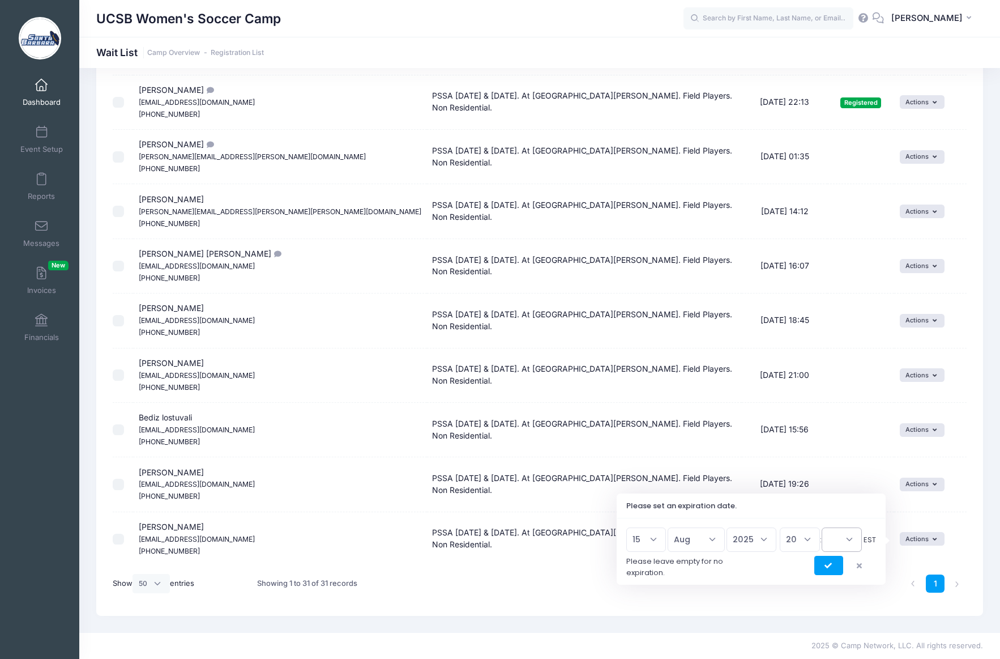
select select "0"
click at [822, 527] on select "00 15 30 45" at bounding box center [842, 539] width 40 height 24
click at [824, 566] on button "submit" at bounding box center [828, 565] width 29 height 19
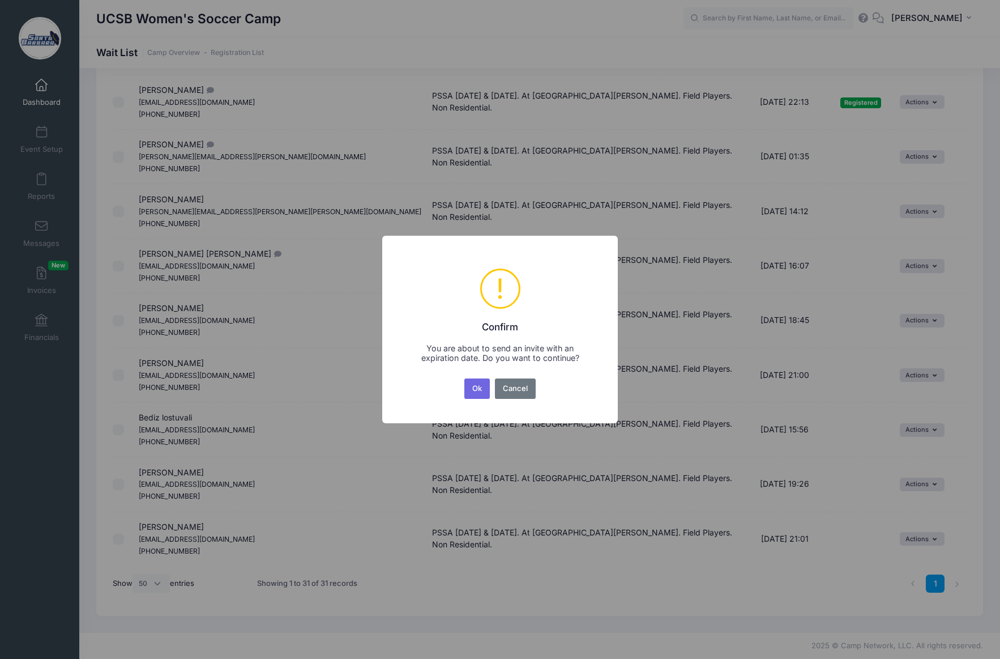
click at [483, 390] on button "Ok" at bounding box center [477, 388] width 26 height 20
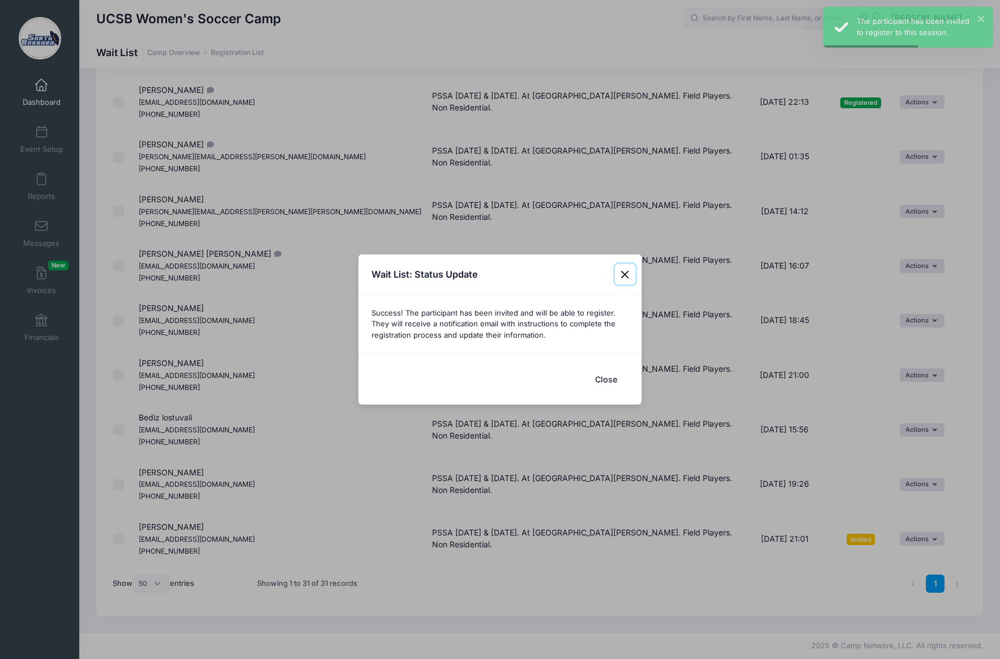
click at [626, 274] on button "Close" at bounding box center [625, 274] width 20 height 20
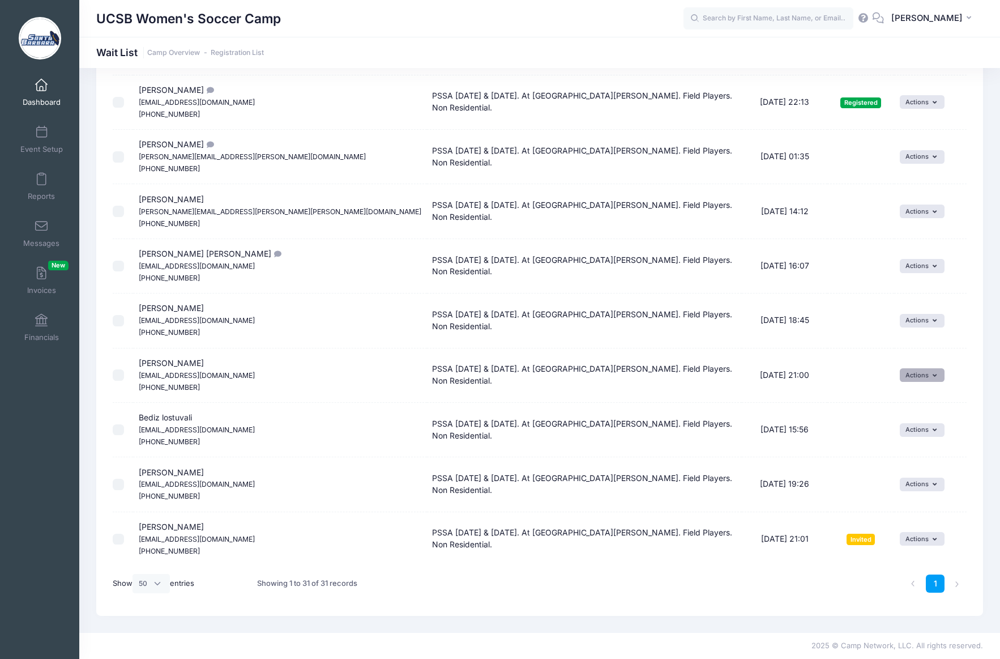
click at [907, 373] on button "Actions" at bounding box center [922, 375] width 45 height 14
click at [896, 399] on link "Invite" at bounding box center [904, 400] width 49 height 22
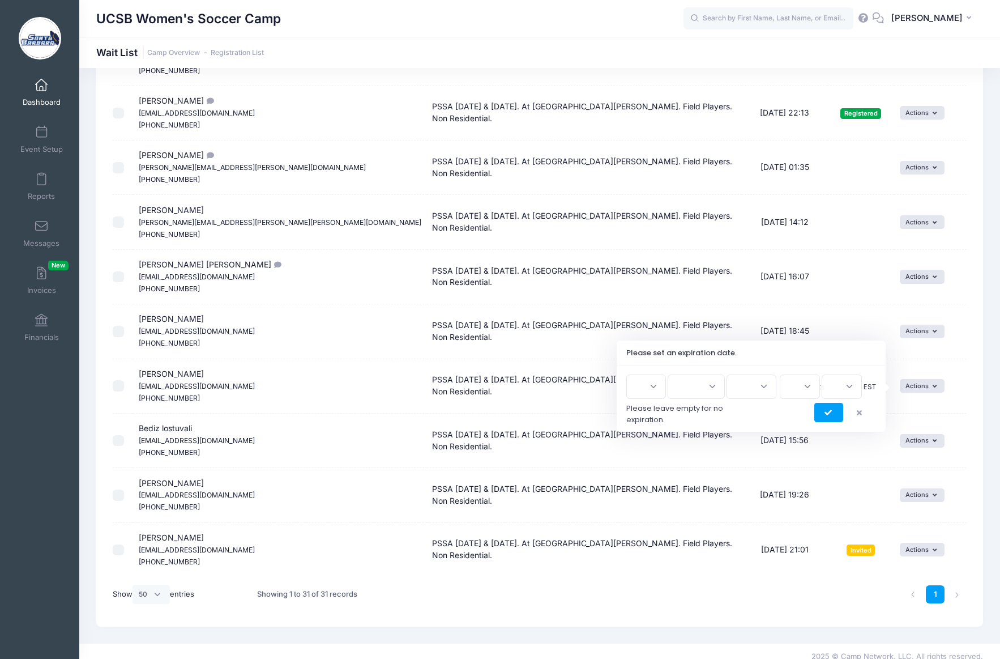
click at [660, 387] on select "1 2 3 4 5 6 7 8 9 10 11 12 13 14 15 16 17 18 19 20 21 22 23 24 25 26 27 28 29 3…" at bounding box center [646, 386] width 40 height 24
select select "15"
click at [631, 374] on select "1 2 3 4 5 6 7 8 9 10 11 12 13 14 15 16 17 18 19 20 21 22 23 24 25 26 27 28 29 3…" at bounding box center [646, 386] width 40 height 24
click at [709, 385] on select "Jan Feb Mar Apr May Jun Jul Aug Sep Oct Nov Dec" at bounding box center [696, 386] width 57 height 24
select select "7"
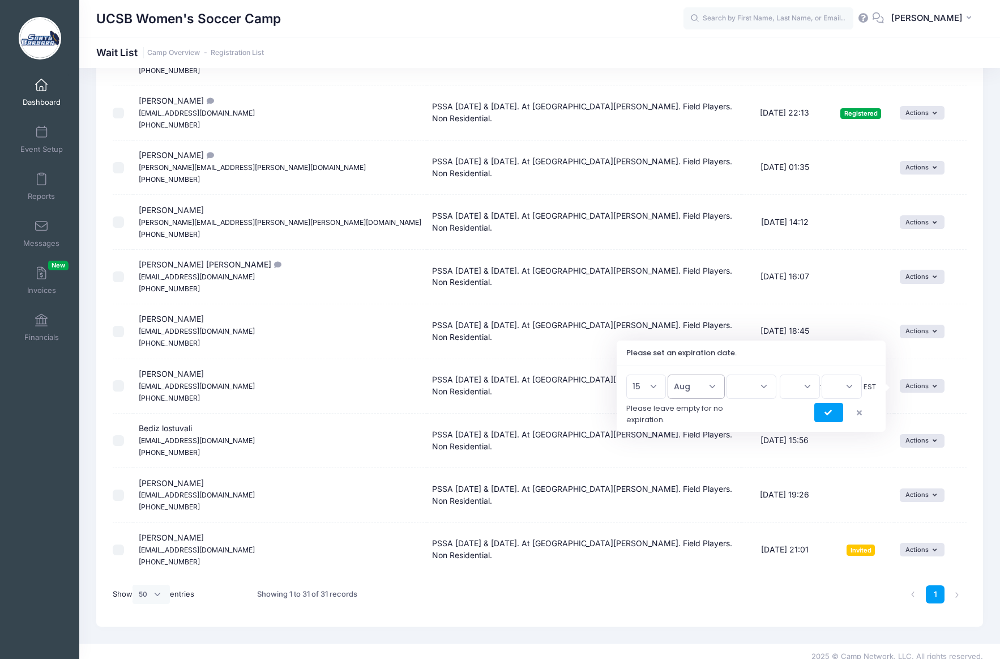
click at [673, 374] on select "Jan Feb Mar Apr May Jun Jul Aug Sep Oct Nov Dec" at bounding box center [696, 386] width 57 height 24
click at [764, 385] on select "2026 2025" at bounding box center [752, 386] width 50 height 24
select select "2025"
click at [727, 374] on select "2026 2025" at bounding box center [752, 386] width 50 height 24
click at [808, 389] on select "00 01 02 03 04 05 06 07 08 09 10 11 12 13 14 15 16 17 18 19 20 21 22 23" at bounding box center [800, 386] width 40 height 24
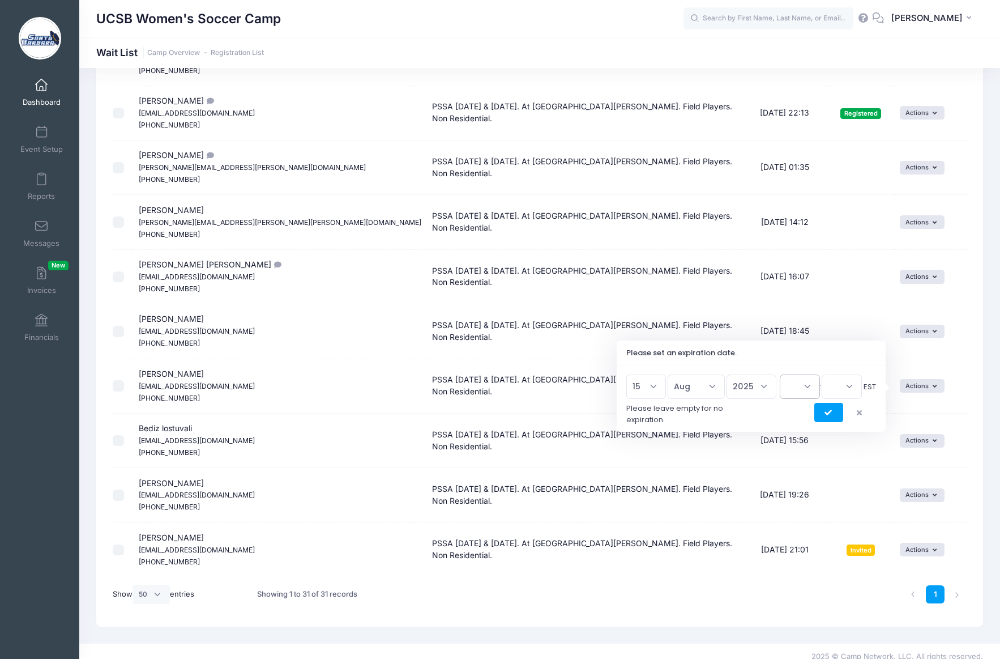
select select "20"
click at [780, 374] on select "00 01 02 03 04 05 06 07 08 09 10 11 12 13 14 15 16 17 18 19 20 21 22 23" at bounding box center [800, 386] width 40 height 24
click at [850, 388] on select "00 15 30 45" at bounding box center [842, 386] width 40 height 24
select select "0"
click at [822, 374] on select "00 15 30 45" at bounding box center [842, 386] width 40 height 24
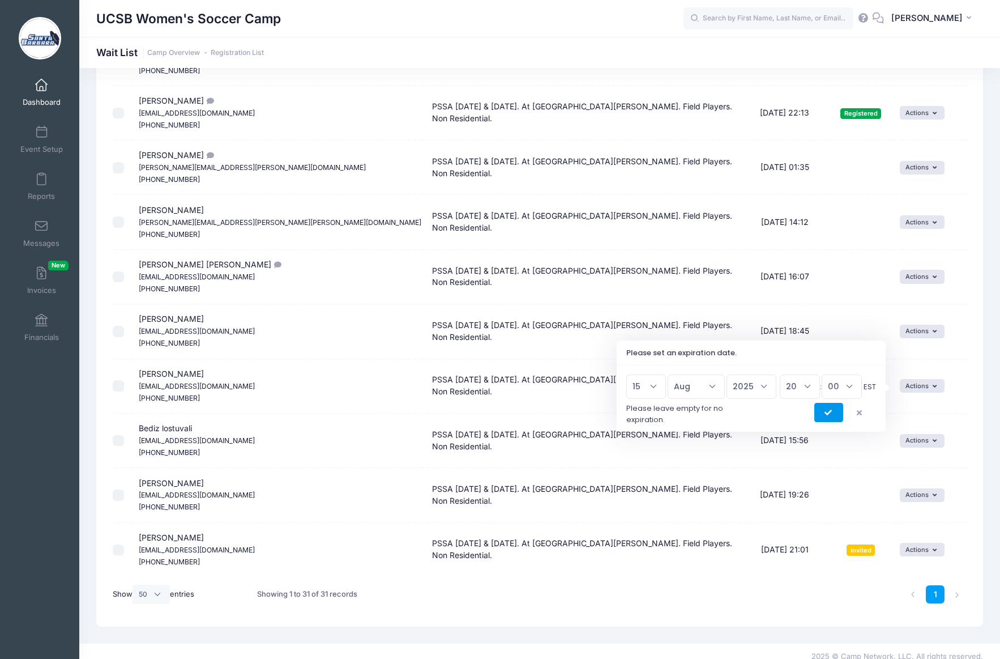
click at [831, 415] on button "submit" at bounding box center [828, 412] width 29 height 19
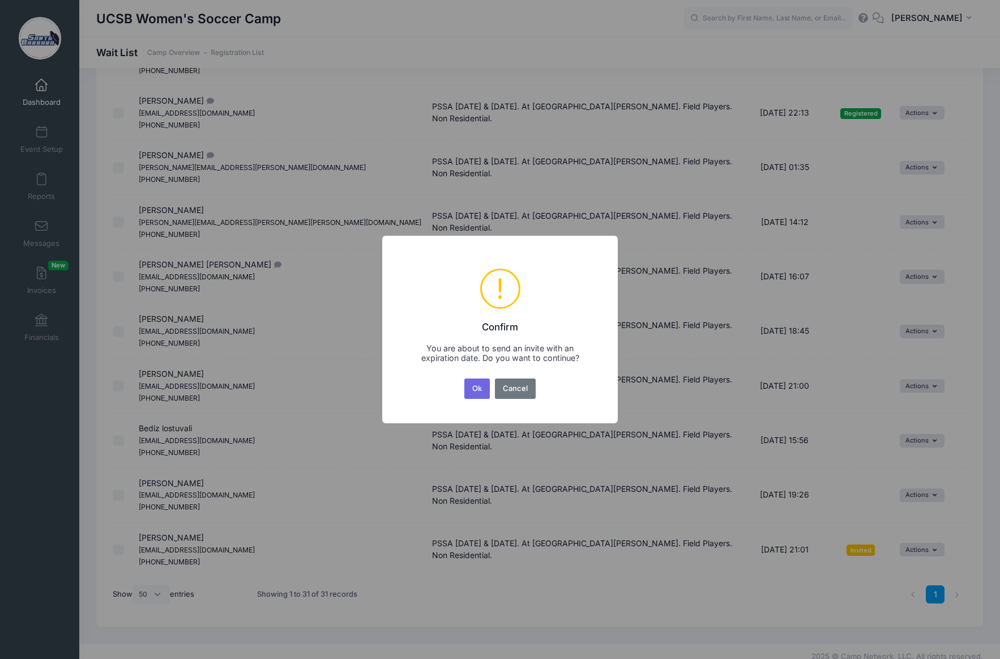
click at [479, 384] on button "Ok" at bounding box center [477, 388] width 26 height 20
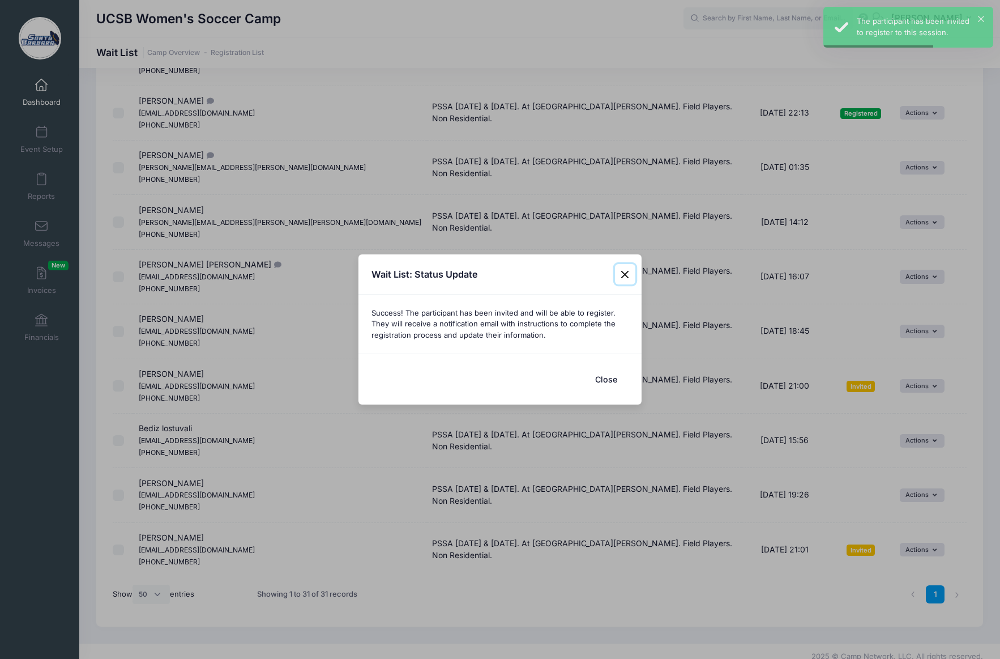
click at [626, 276] on button "Close" at bounding box center [625, 274] width 20 height 20
